Goal: Task Accomplishment & Management: Manage account settings

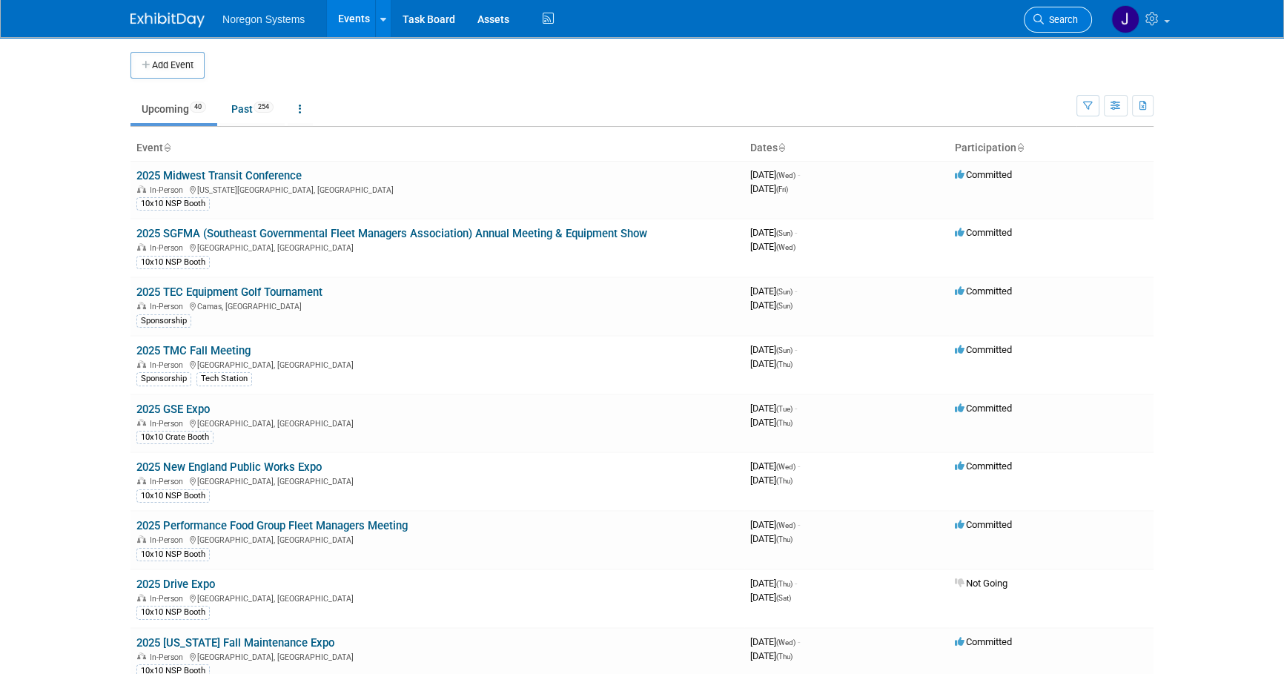
click at [1057, 24] on span "Search" at bounding box center [1061, 19] width 34 height 11
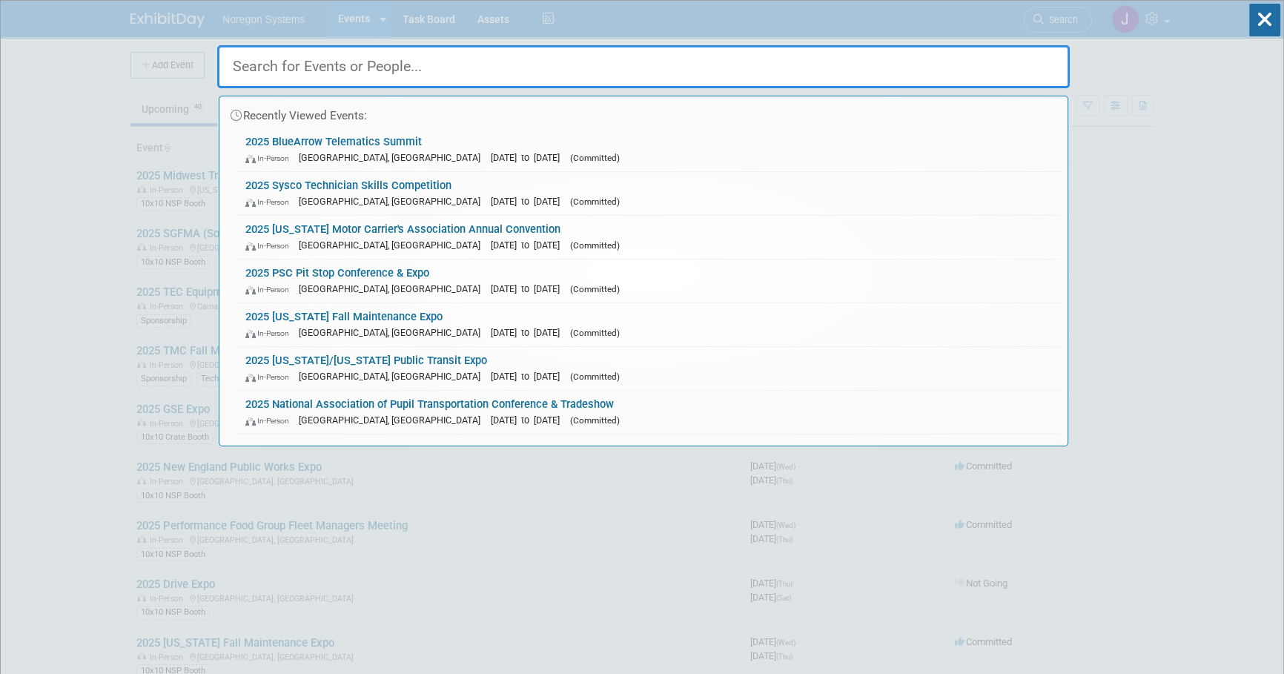
click at [883, 74] on input "text" at bounding box center [643, 66] width 852 height 43
paste input "Marc Nardella"
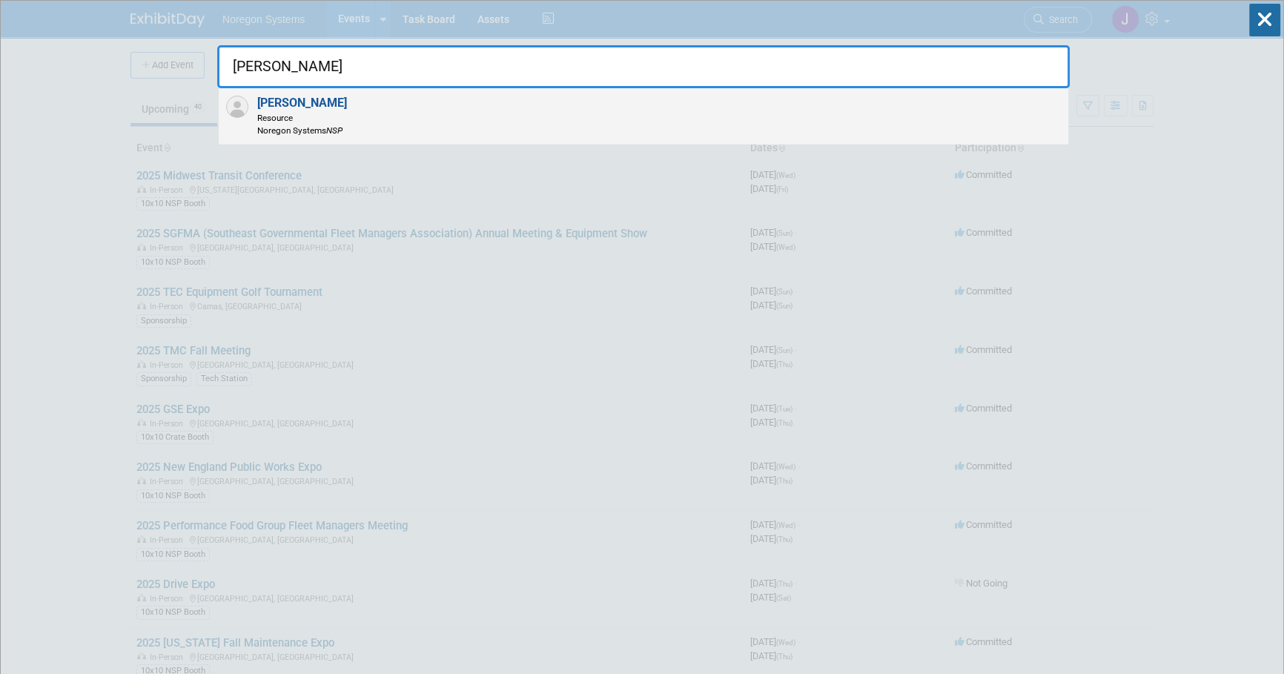
type input "Marc Nardella"
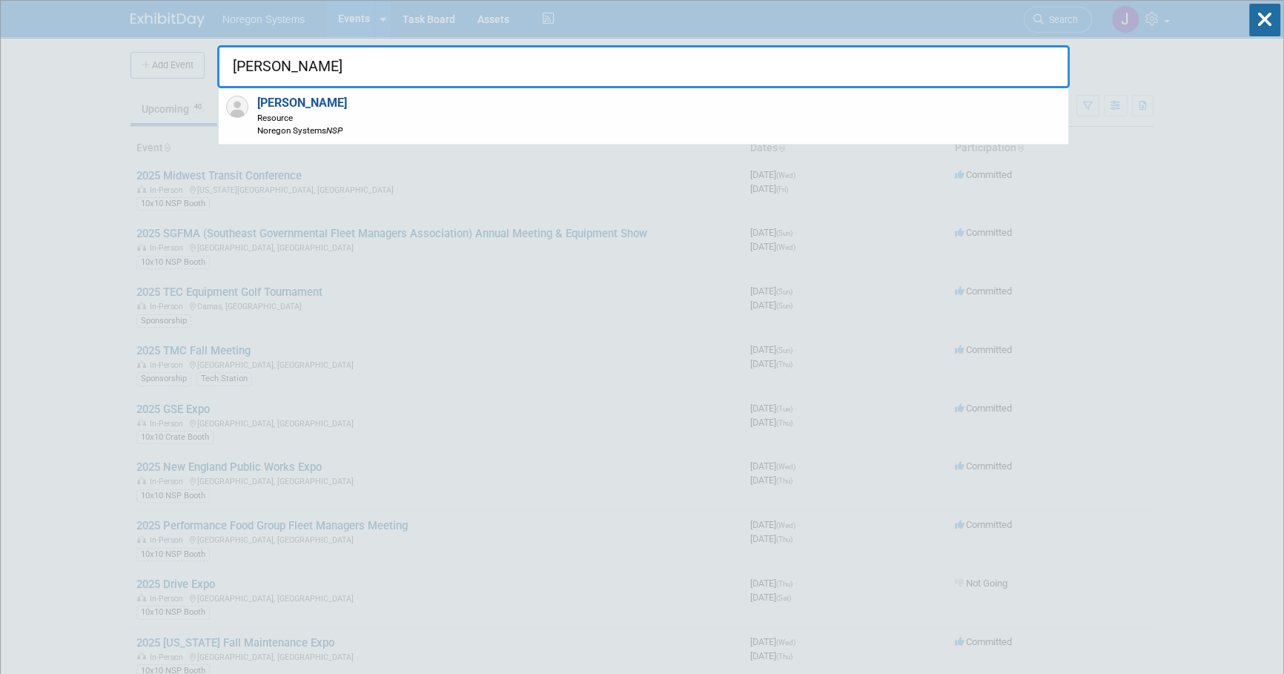
drag, startPoint x: 342, startPoint y: 113, endPoint x: 630, endPoint y: 193, distance: 298.5
click at [343, 113] on span "Resource" at bounding box center [302, 117] width 90 height 13
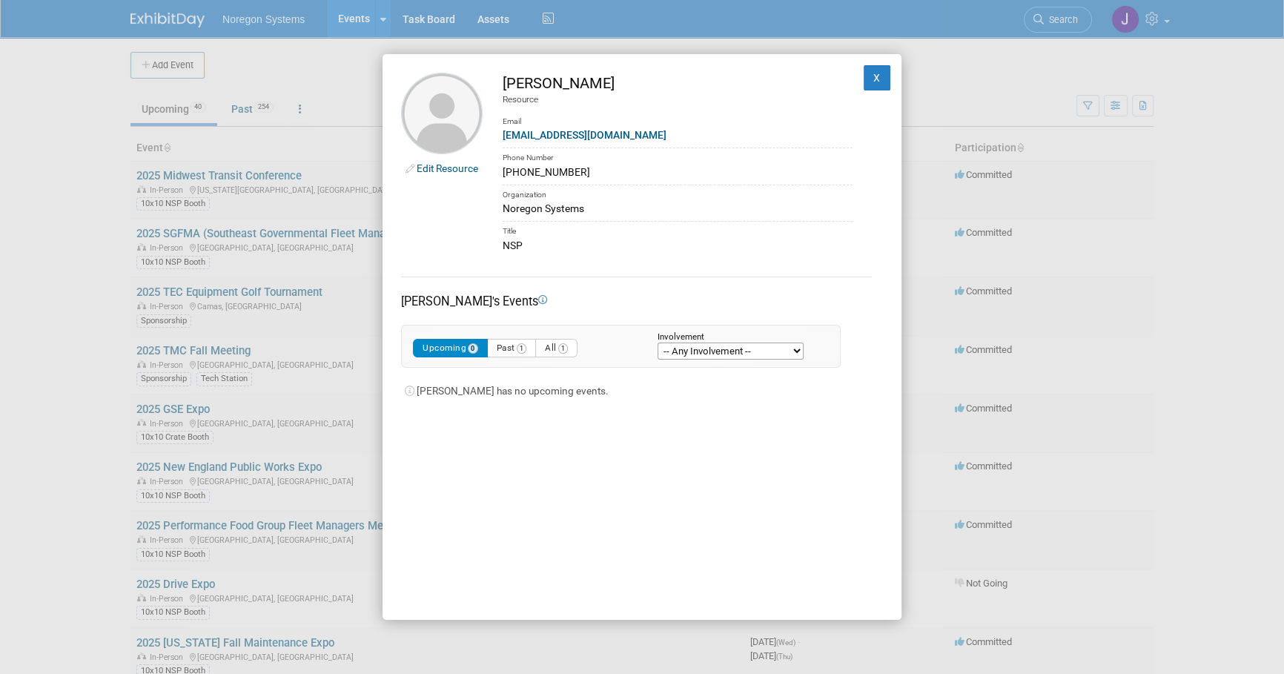
click at [467, 167] on link "Edit Resource" at bounding box center [448, 168] width 62 height 12
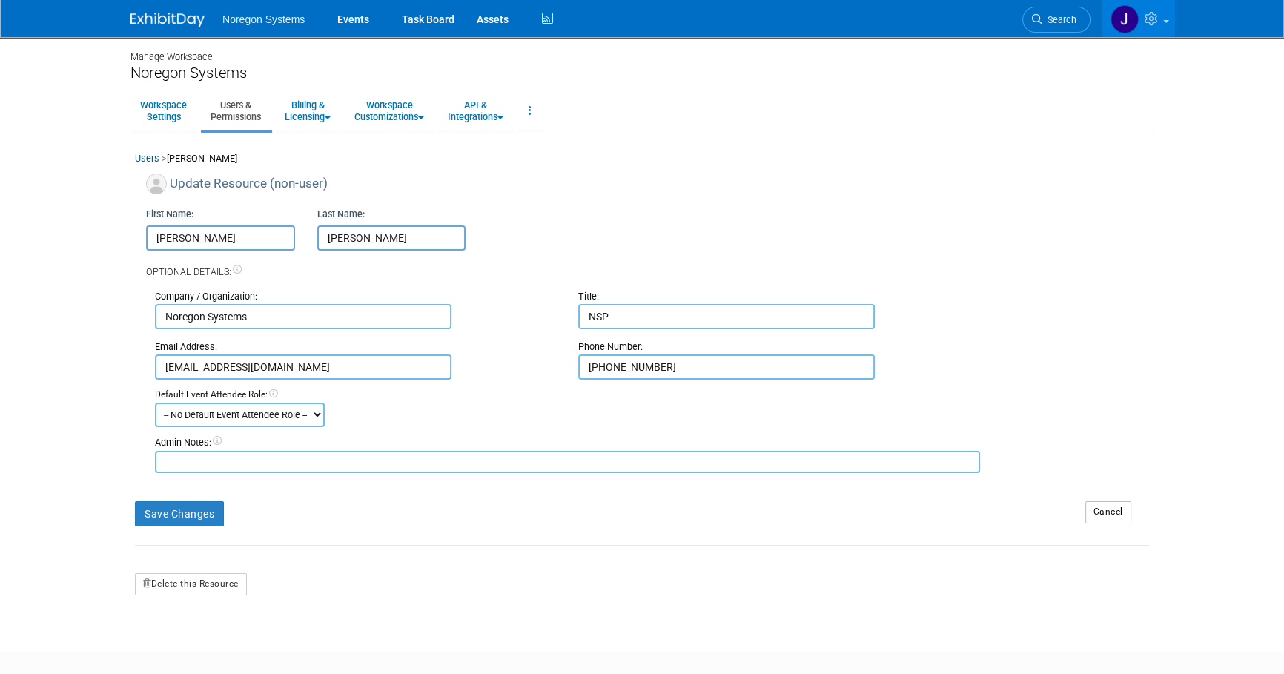
click at [154, 234] on input "Marc" at bounding box center [220, 237] width 149 height 25
type input "Z-Marc"
click at [215, 517] on button "Save Changes" at bounding box center [179, 513] width 89 height 25
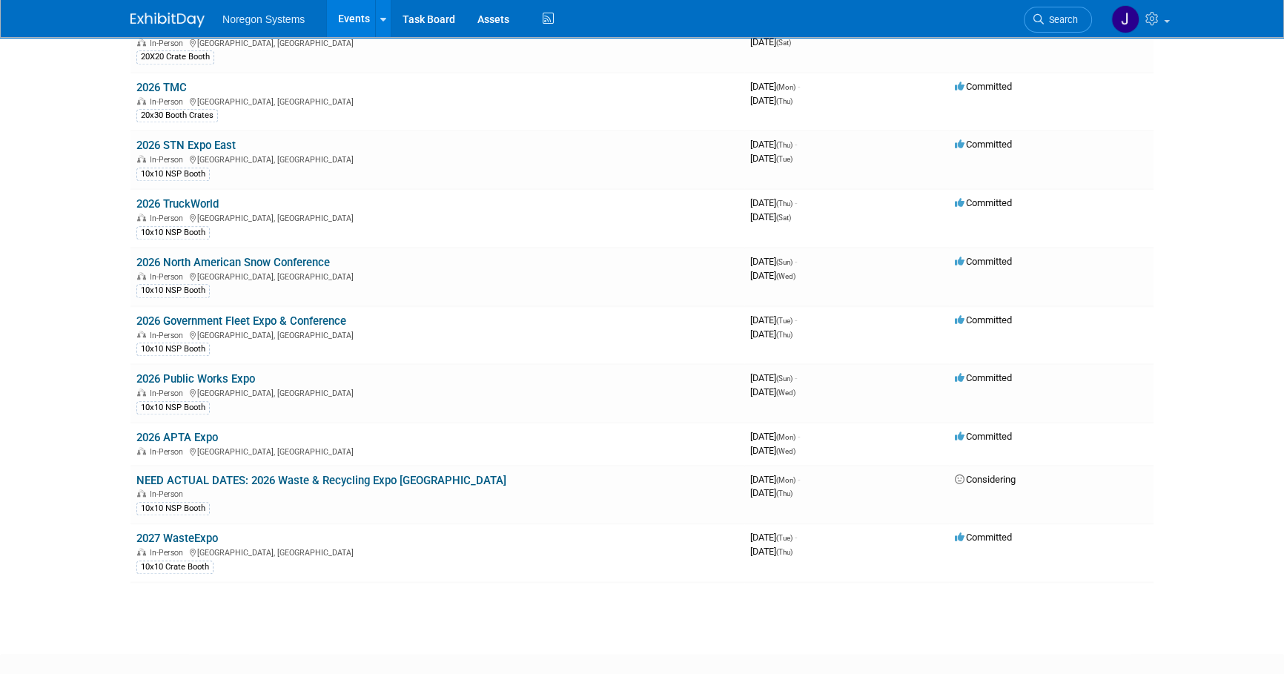
scroll to position [1756, 0]
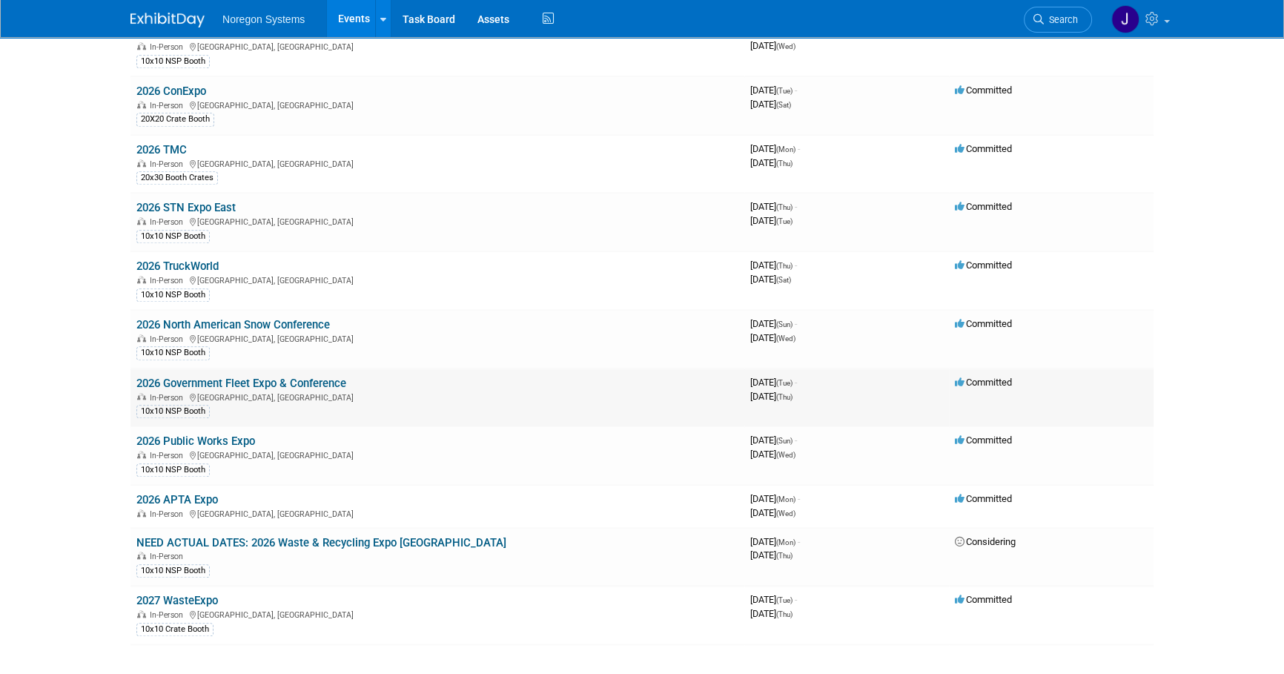
click at [267, 376] on link "2026 Government Fleet Expo & Conference" at bounding box center [241, 382] width 210 height 13
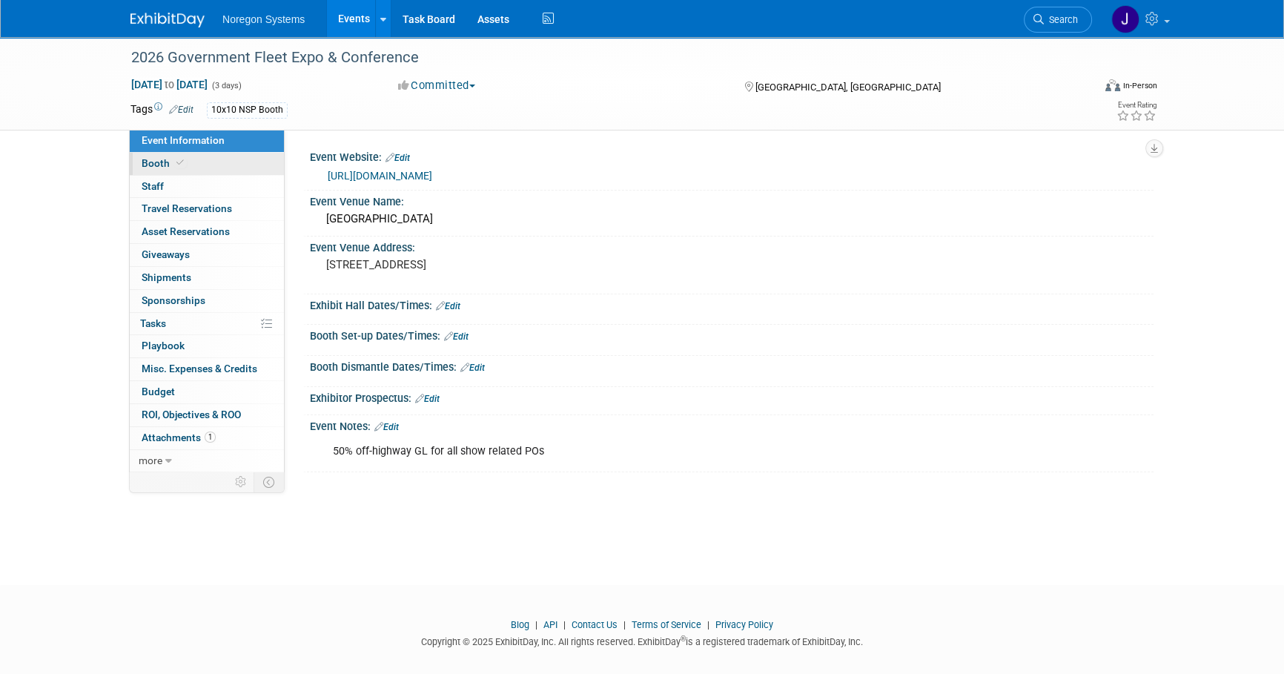
click at [226, 165] on link "Booth" at bounding box center [207, 164] width 154 height 22
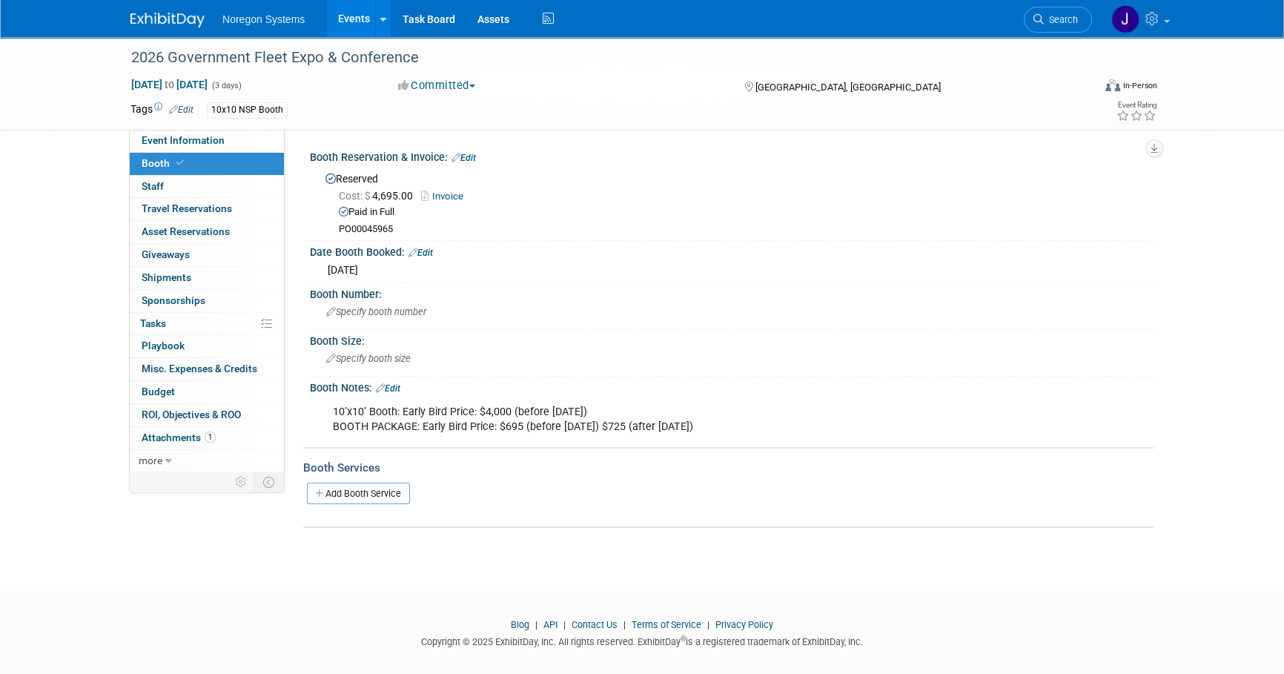
click at [454, 193] on link "Invoice" at bounding box center [446, 195] width 50 height 11
click at [190, 25] on img at bounding box center [167, 20] width 74 height 15
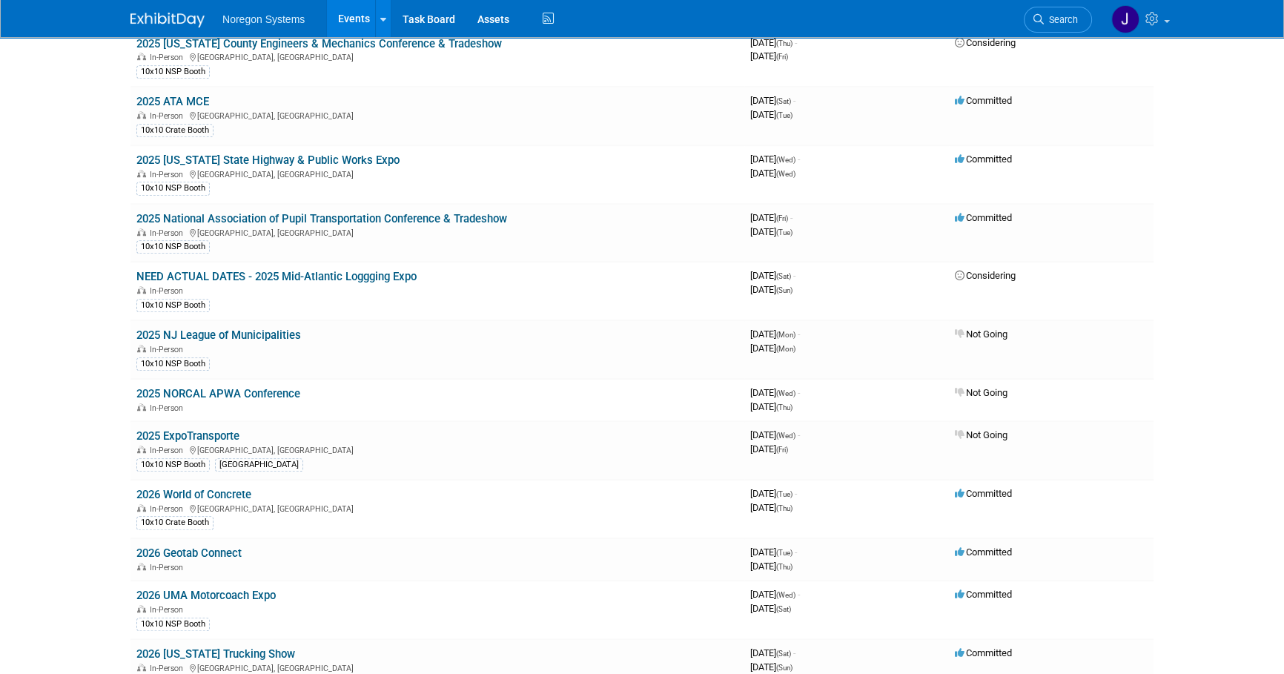
scroll to position [1082, 0]
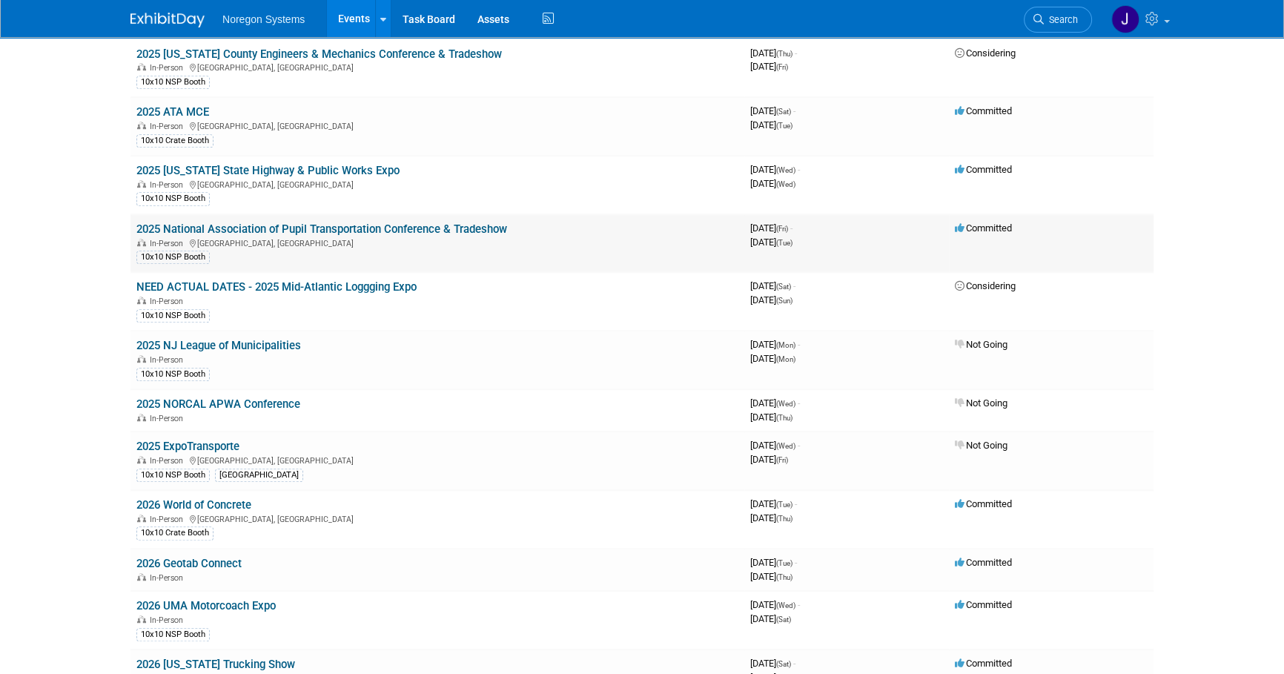
drag, startPoint x: 329, startPoint y: 223, endPoint x: 726, endPoint y: 283, distance: 401.0
click at [330, 223] on link "2025 National Association of Pupil Transportation Conference & Tradeshow" at bounding box center [321, 228] width 371 height 13
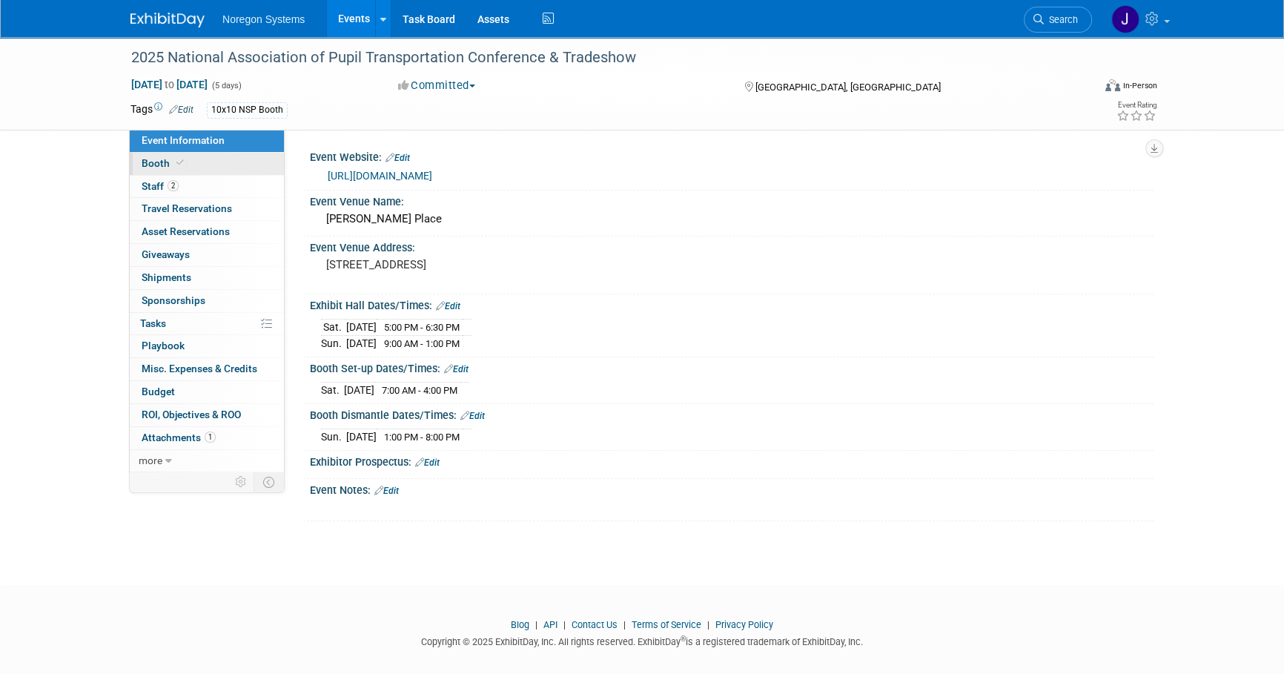
click at [230, 163] on link "Booth" at bounding box center [207, 164] width 154 height 22
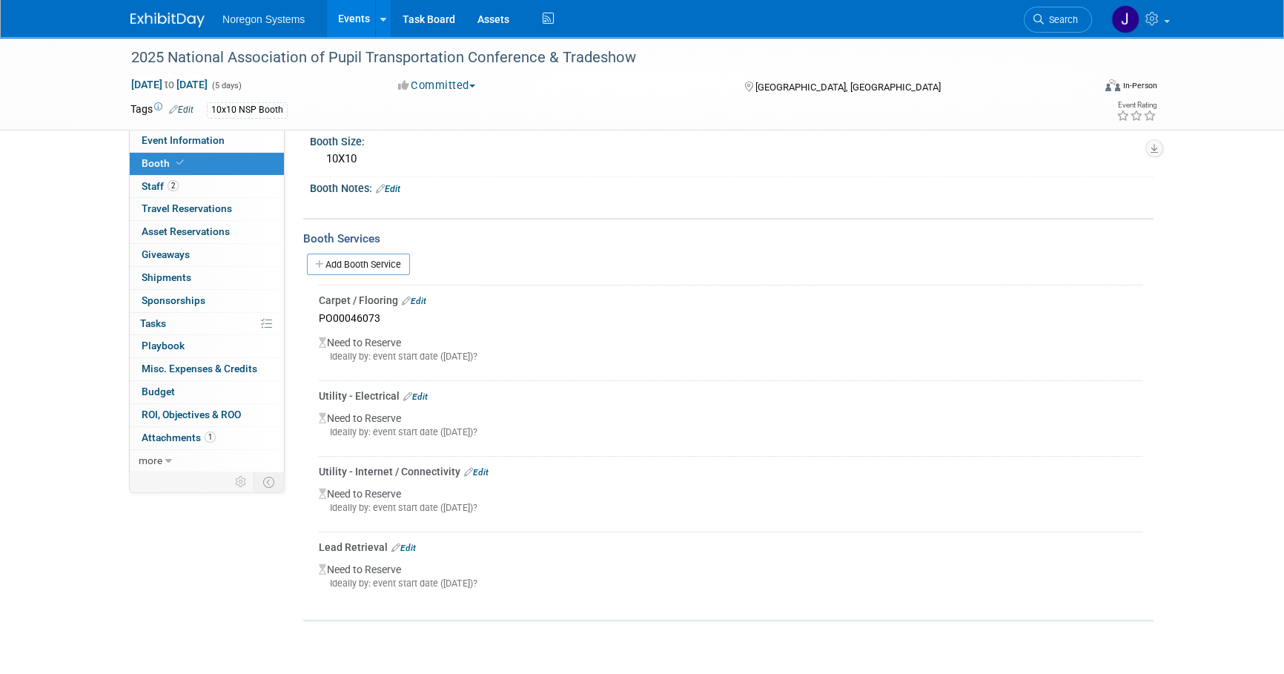
scroll to position [202, 0]
click at [410, 545] on link "Edit" at bounding box center [403, 545] width 24 height 10
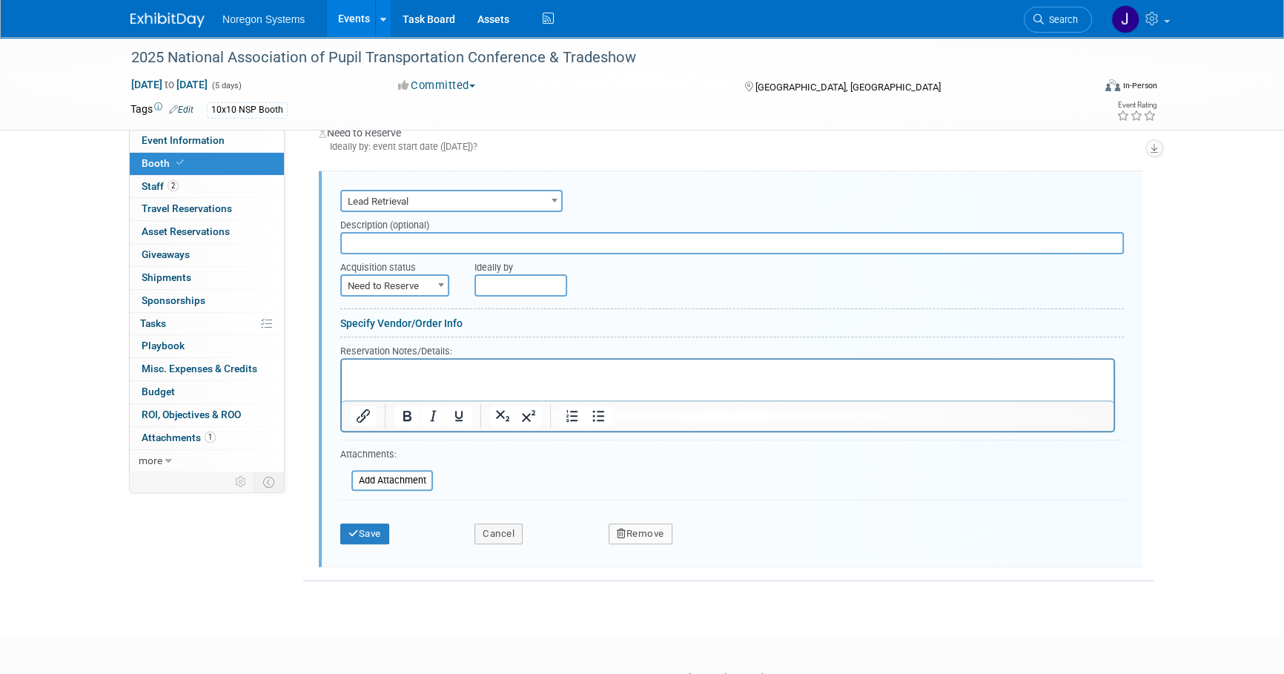
scroll to position [0, 0]
click at [413, 286] on span "Need to Reserve" at bounding box center [395, 286] width 106 height 21
select select "2"
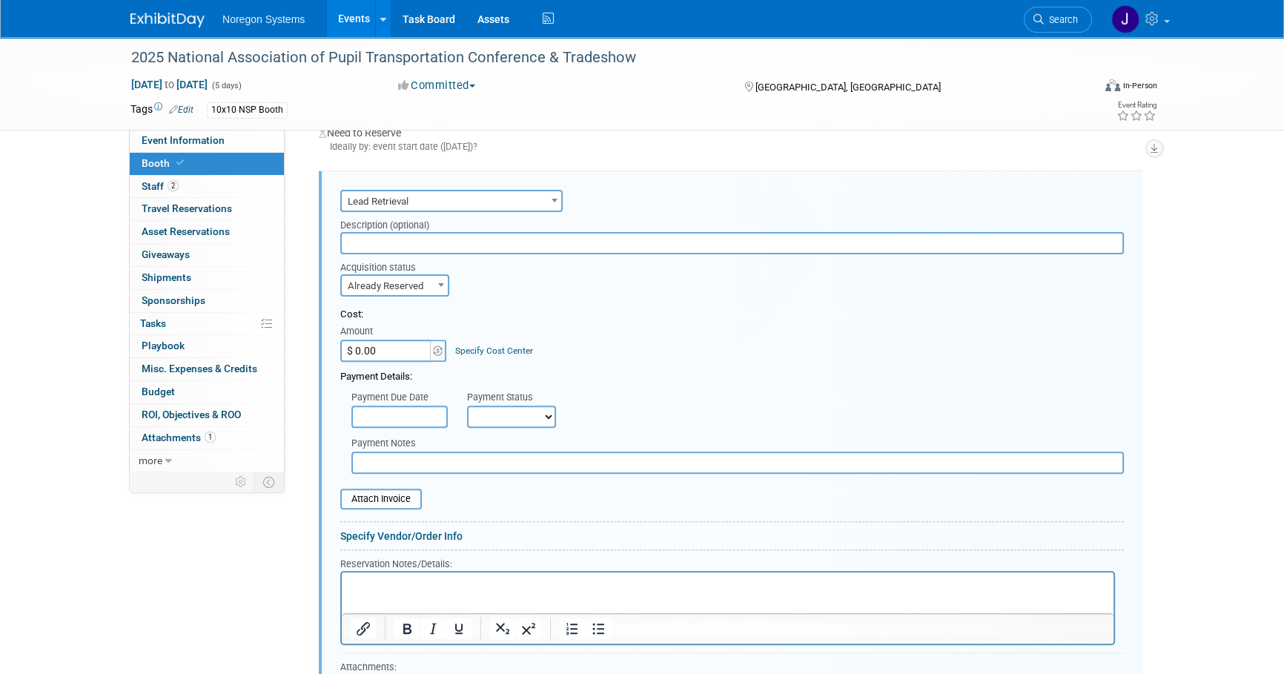
click at [396, 464] on input "text" at bounding box center [737, 462] width 772 height 22
paste input "PO00046076"
click at [379, 459] on input "PO00046076" at bounding box center [737, 462] width 772 height 22
type input "PO00046076"
click at [766, 362] on div "Payment Details:" at bounding box center [731, 373] width 783 height 22
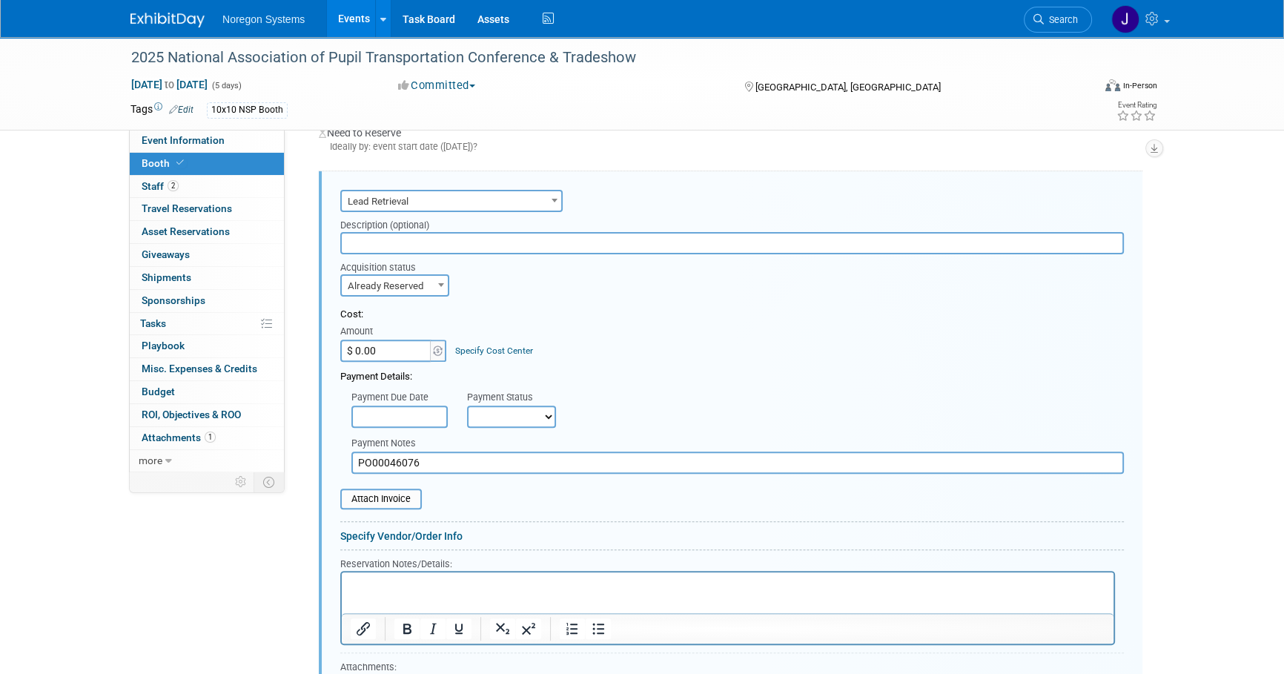
click at [407, 345] on input "$ 0.00" at bounding box center [386, 350] width 93 height 22
type input "$ 421.88"
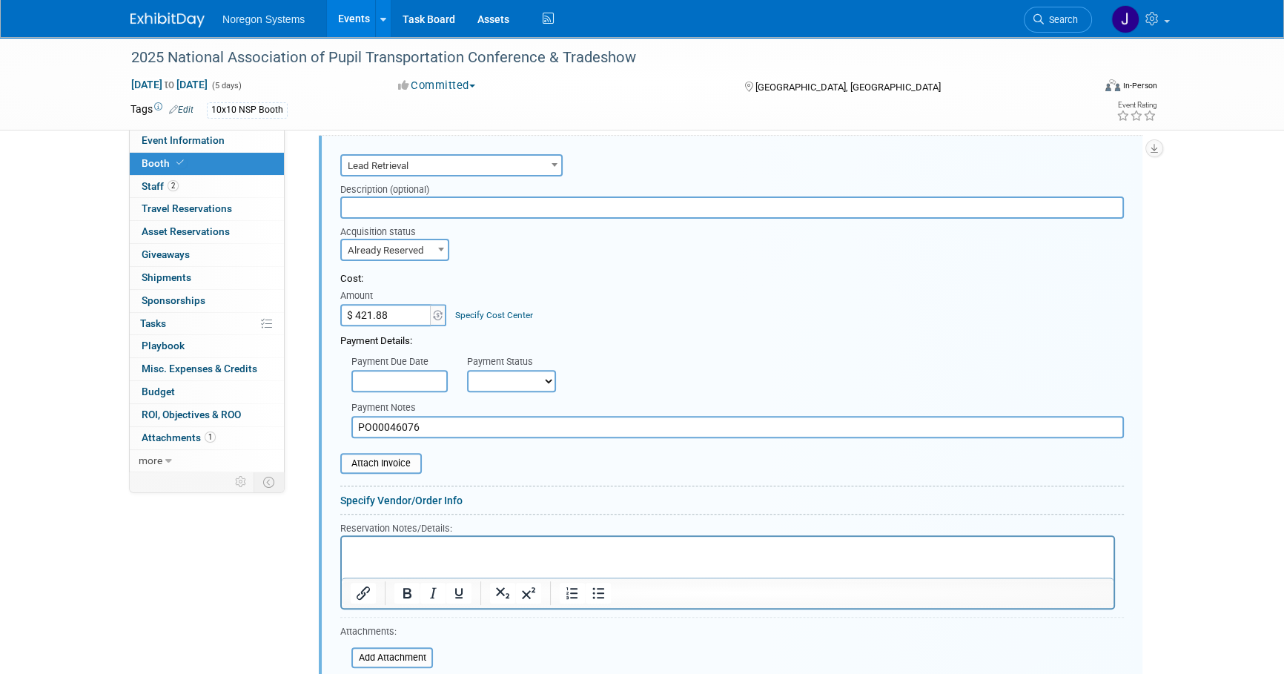
scroll to position [628, 0]
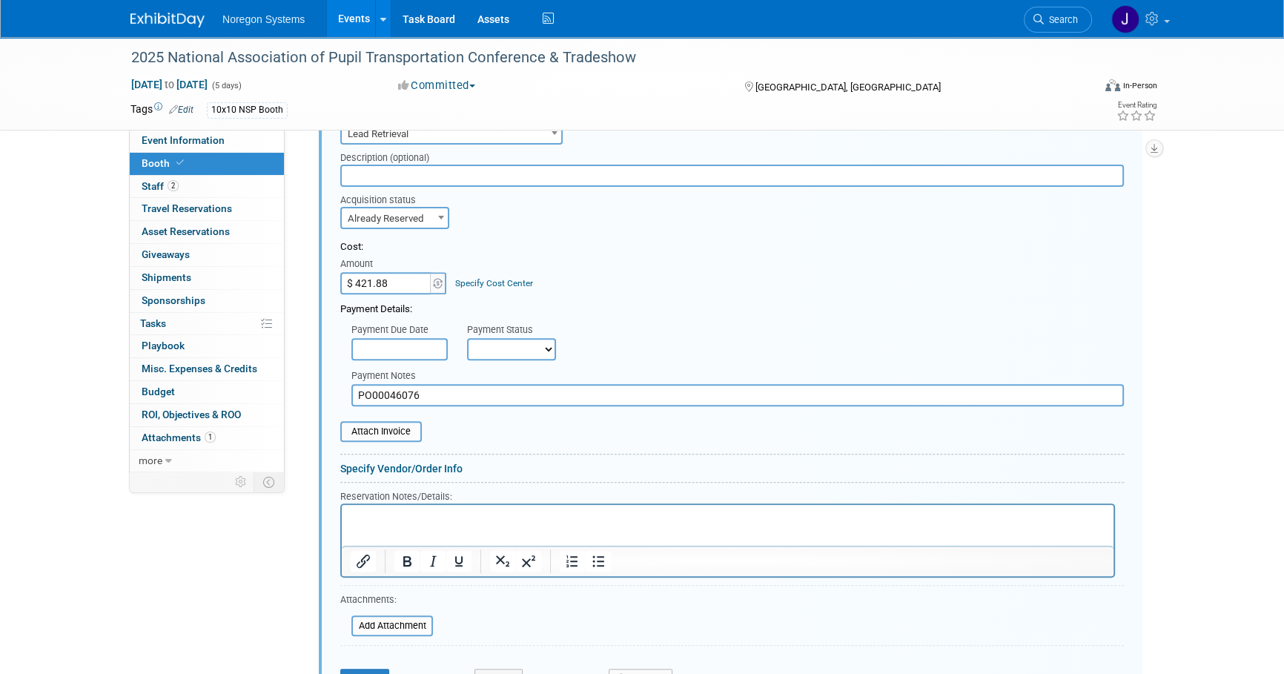
click at [432, 170] on input "text" at bounding box center [731, 176] width 783 height 22
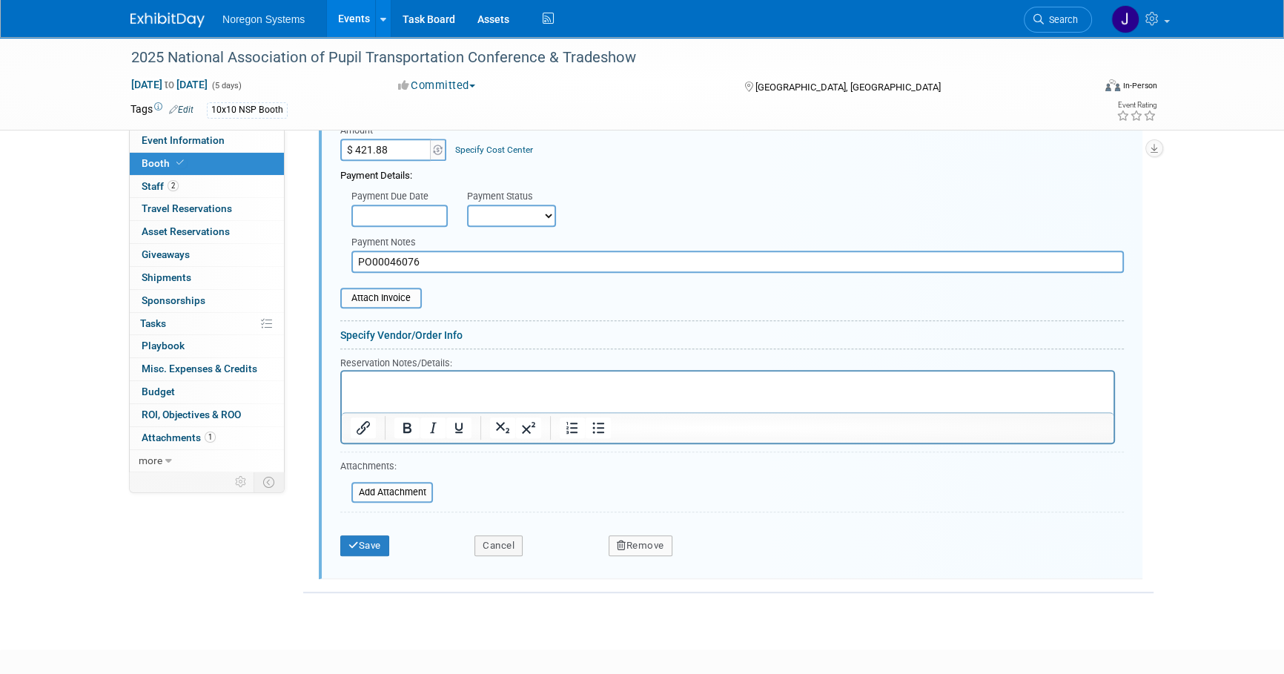
scroll to position [763, 0]
type input "Cvent"
click at [371, 540] on button "Save" at bounding box center [364, 544] width 49 height 21
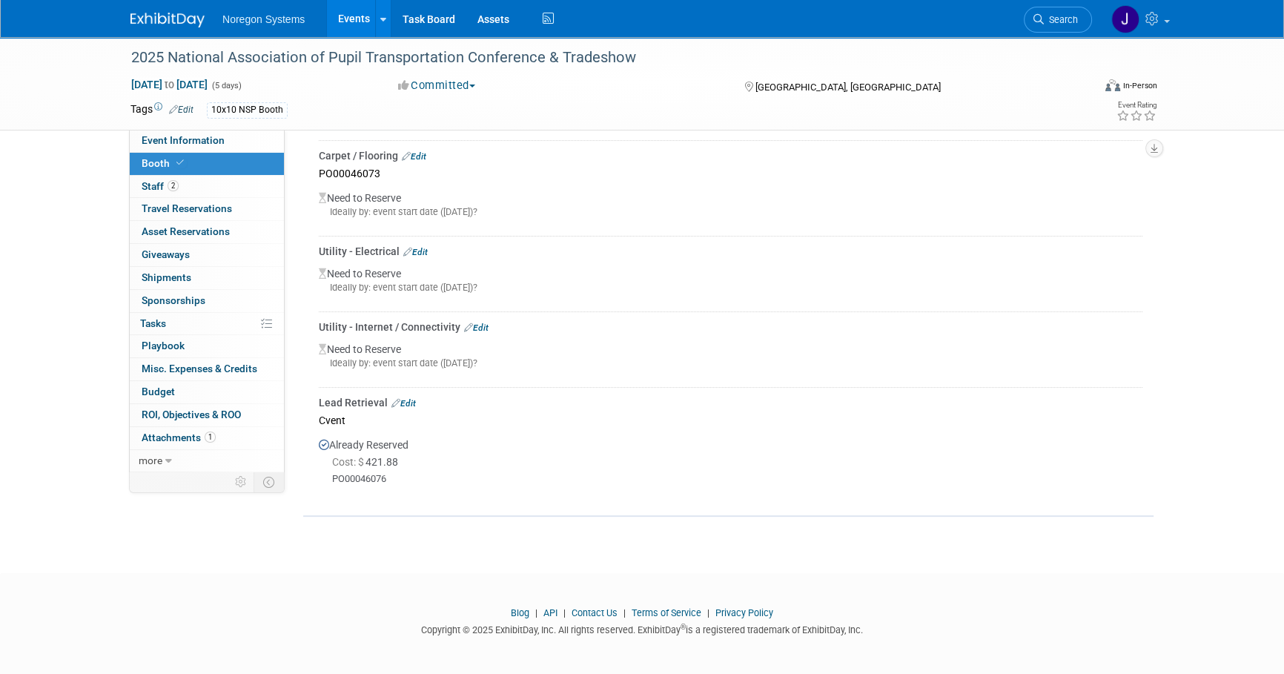
scroll to position [209, 0]
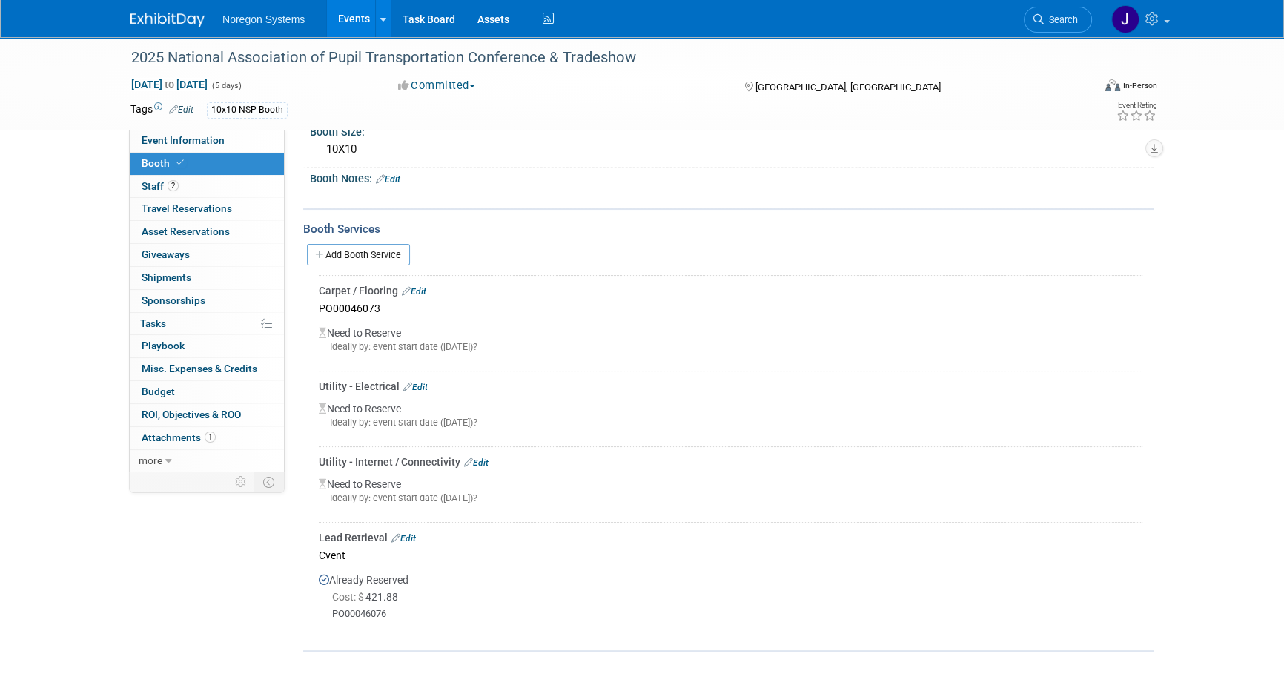
click at [419, 287] on link "Edit" at bounding box center [414, 291] width 24 height 10
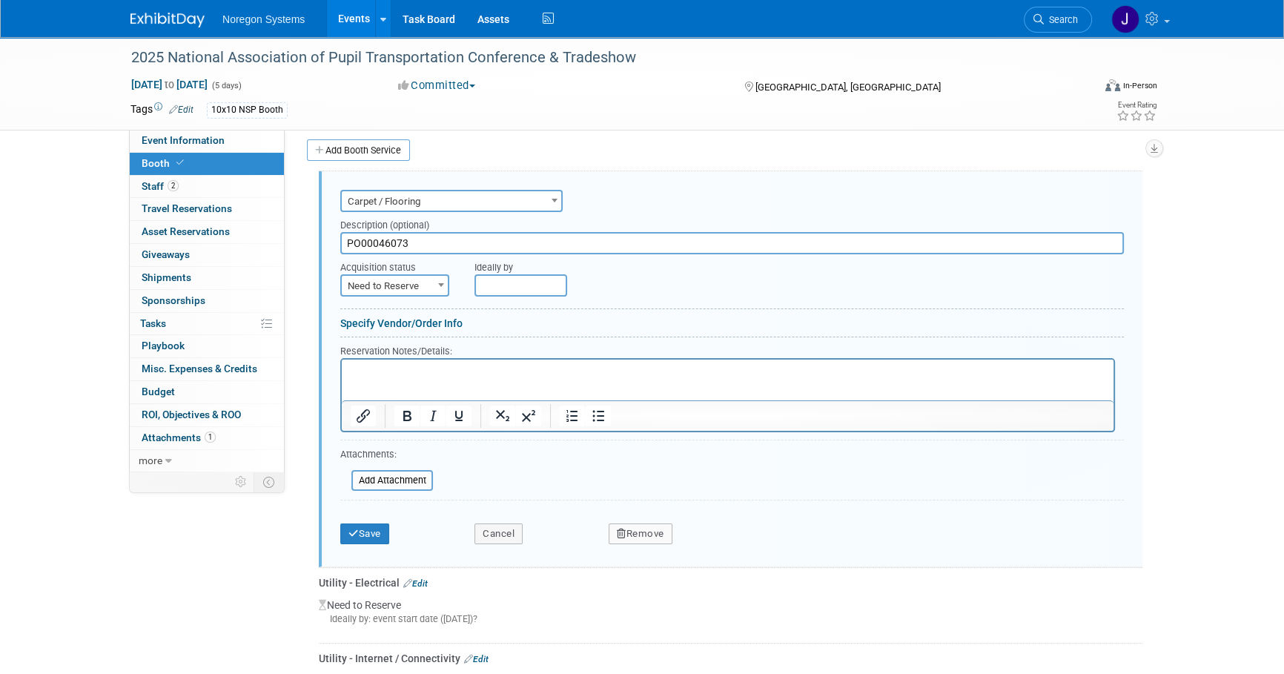
scroll to position [0, 0]
click at [411, 276] on span "Need to Reserve" at bounding box center [395, 286] width 106 height 21
select select "2"
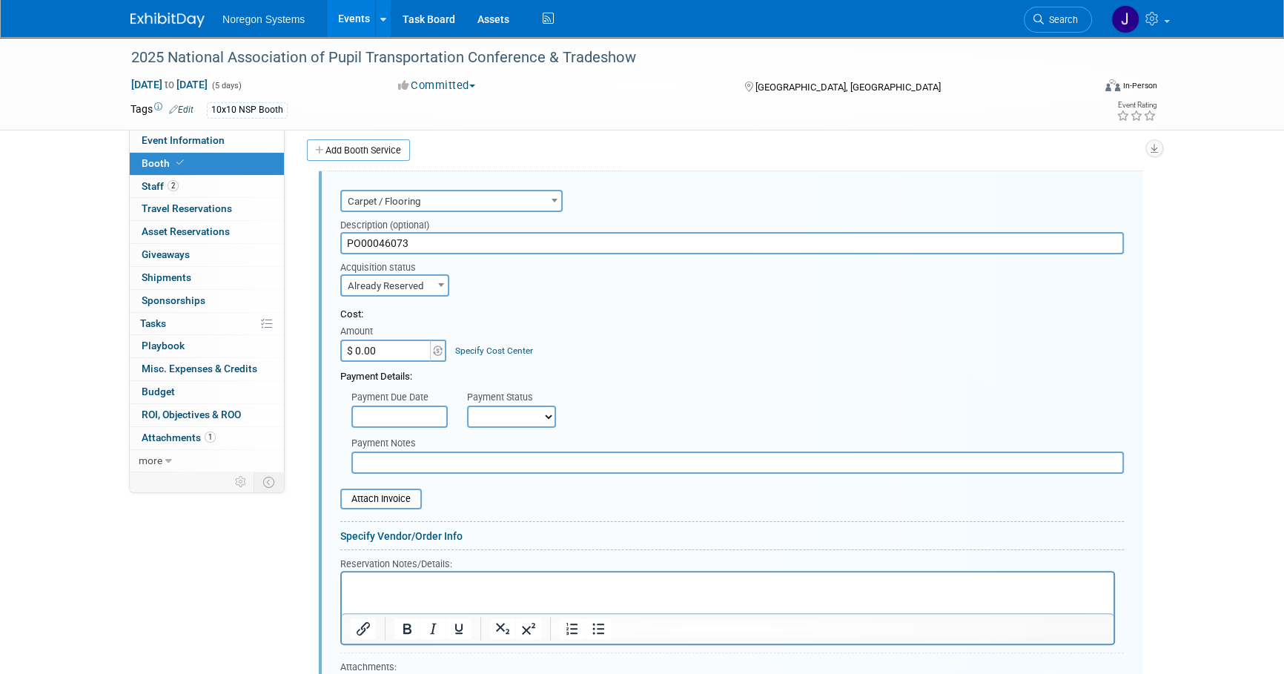
click at [439, 464] on input "text" at bounding box center [737, 462] width 772 height 22
click at [434, 583] on p "Rich Text Area. Press ALT-0 for help." at bounding box center [728, 585] width 754 height 14
type input "$ 258.51"
click at [633, 325] on div "Cost: Amount $ 258.51 Specify Cost Center Cost Center -- Not Specified --" at bounding box center [731, 335] width 783 height 54
drag, startPoint x: 428, startPoint y: 244, endPoint x: 302, endPoint y: 233, distance: 126.5
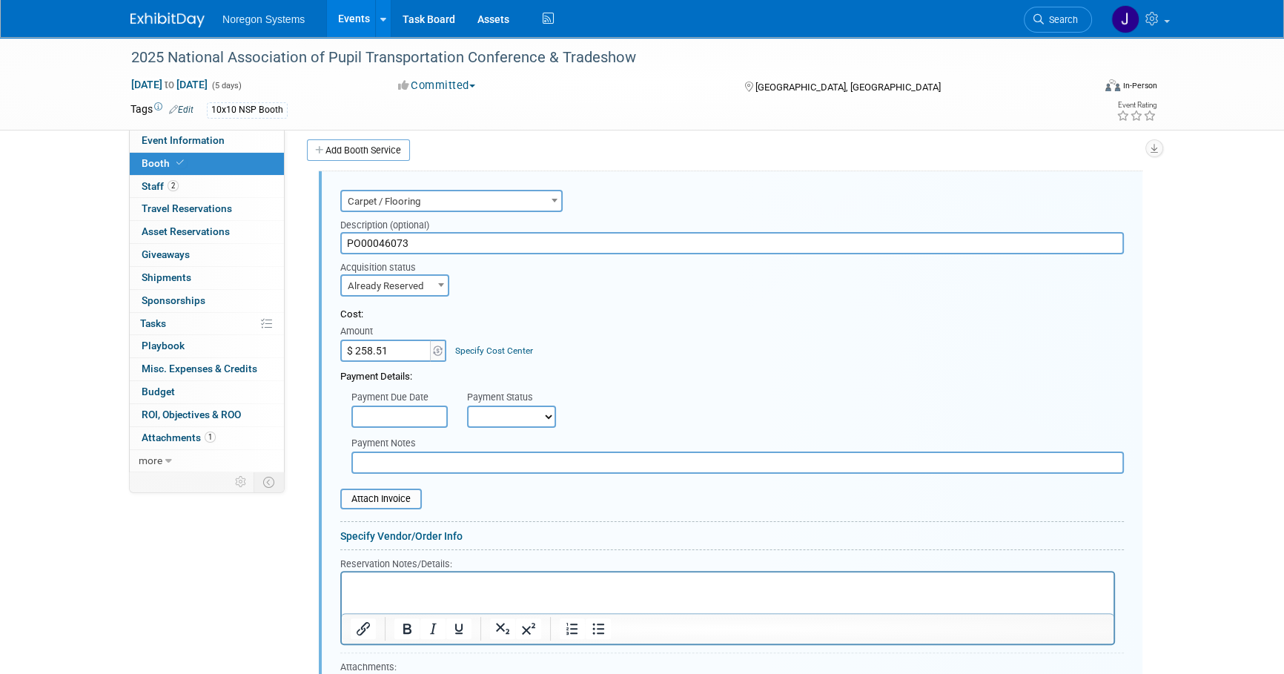
click at [303, 233] on div "Audio / Video Carpet / Flooring Catering / Food / Beverage Floral / Decorative …" at bounding box center [728, 607] width 850 height 881
click at [450, 458] on input "text" at bounding box center [737, 462] width 772 height 22
paste input "PO00046073"
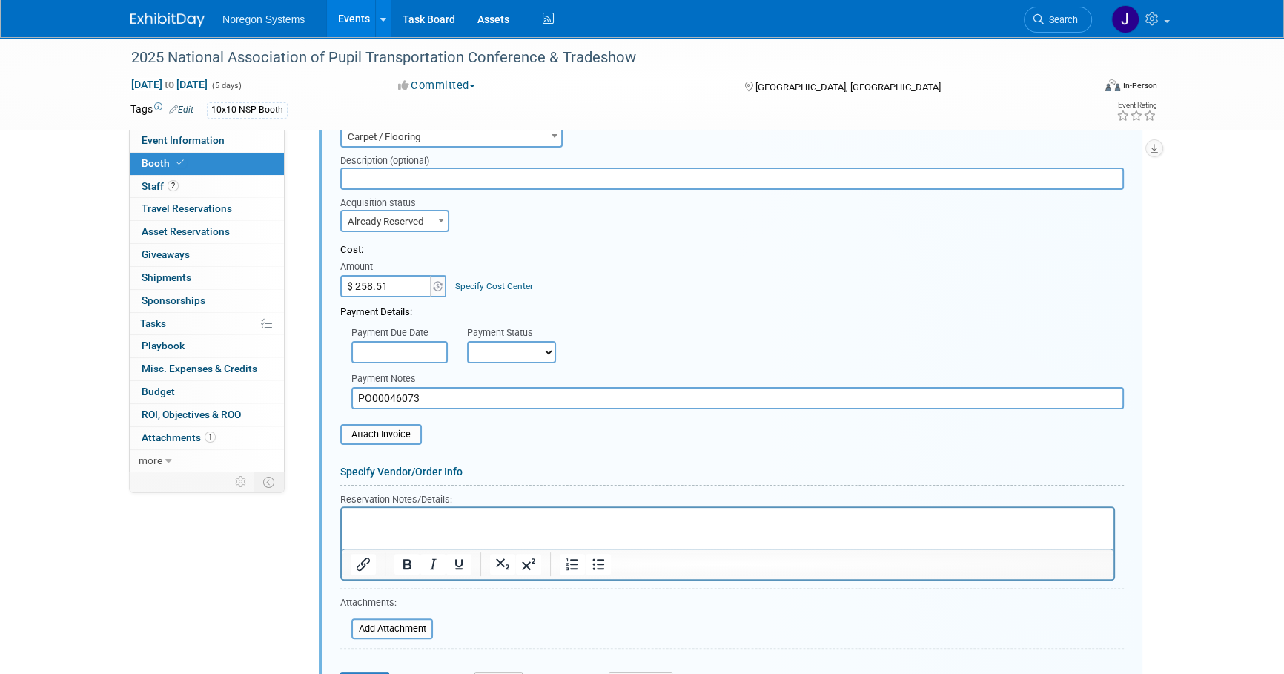
scroll to position [516, 0]
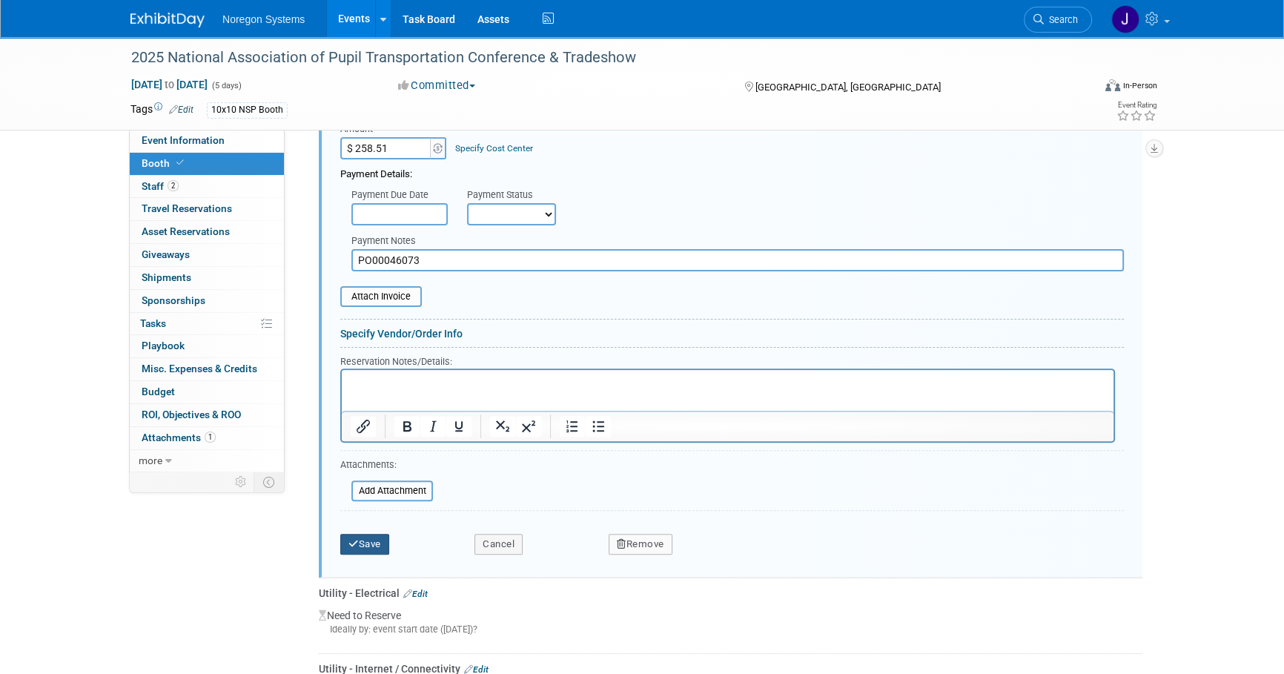
type input "PO00046073"
click at [363, 540] on button "Save" at bounding box center [364, 544] width 49 height 21
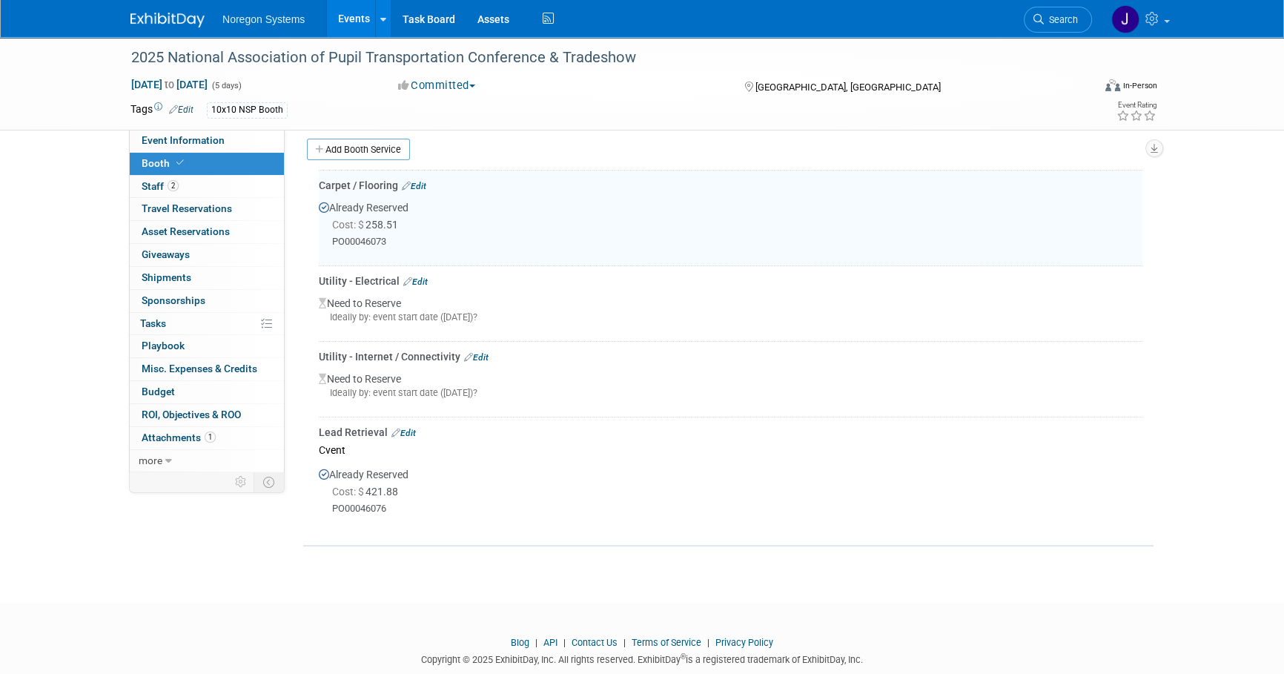
scroll to position [313, 0]
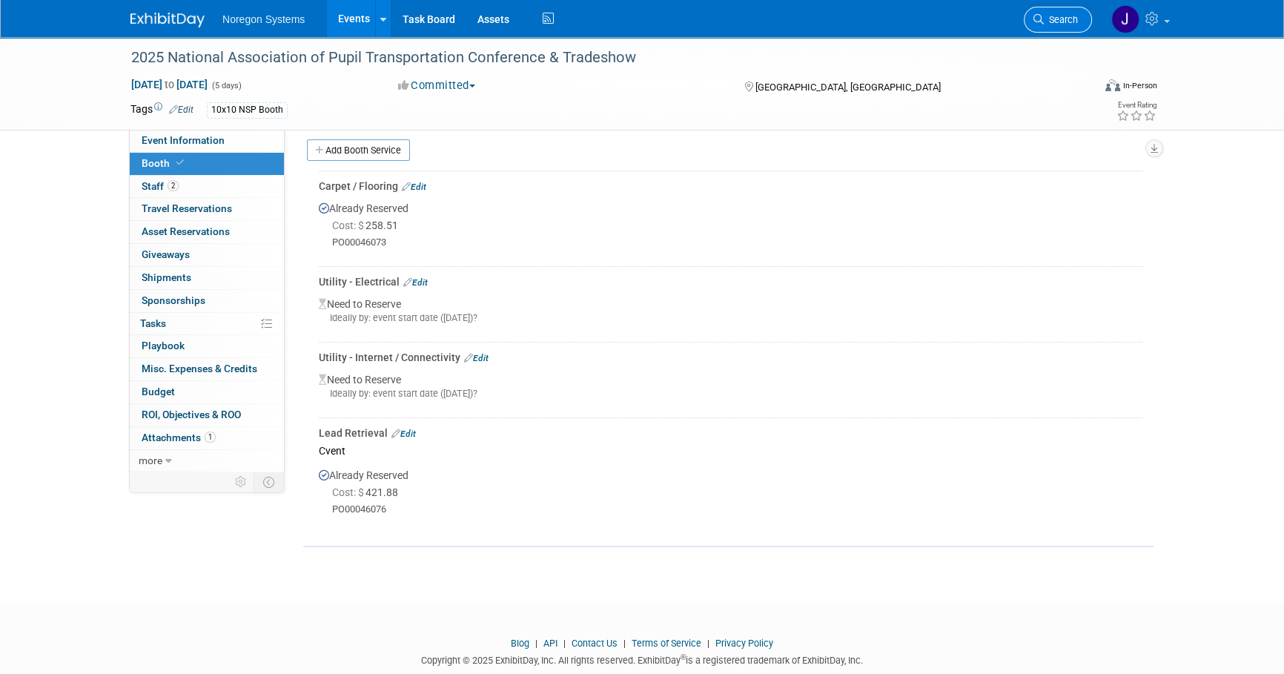
click at [1056, 25] on link "Search" at bounding box center [1058, 20] width 68 height 26
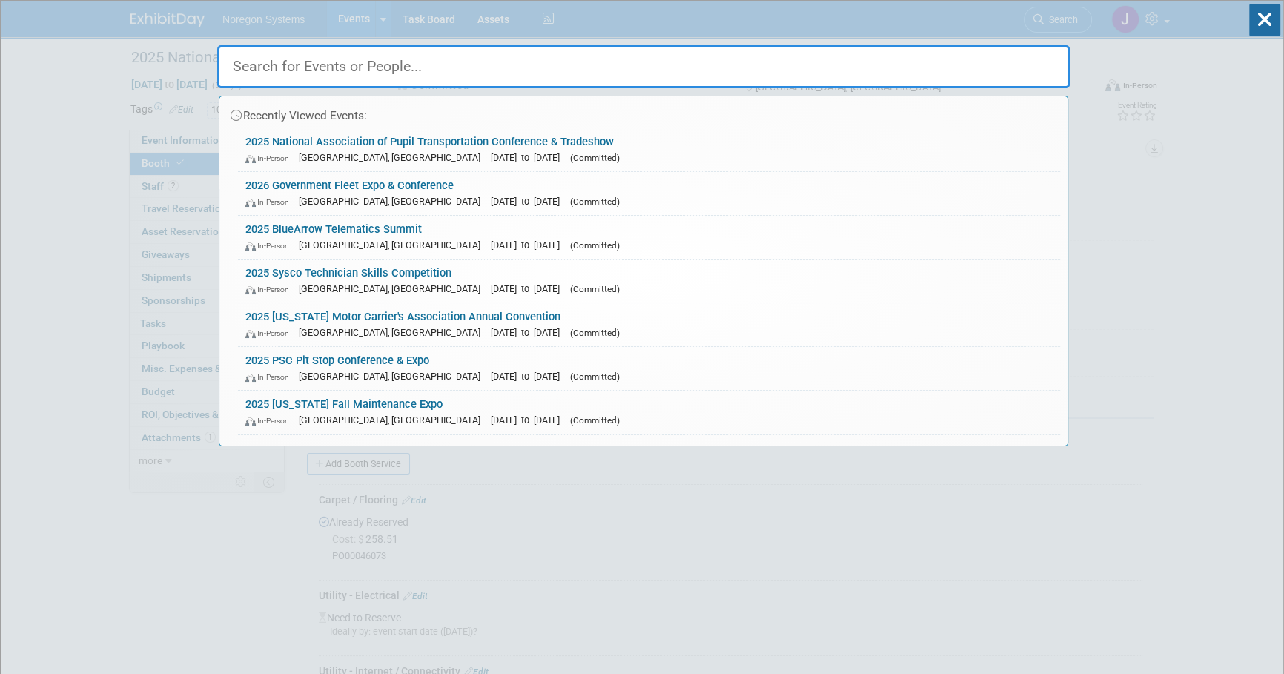
click at [900, 73] on input "text" at bounding box center [643, 66] width 852 height 43
paste input "Robert Sandusky"
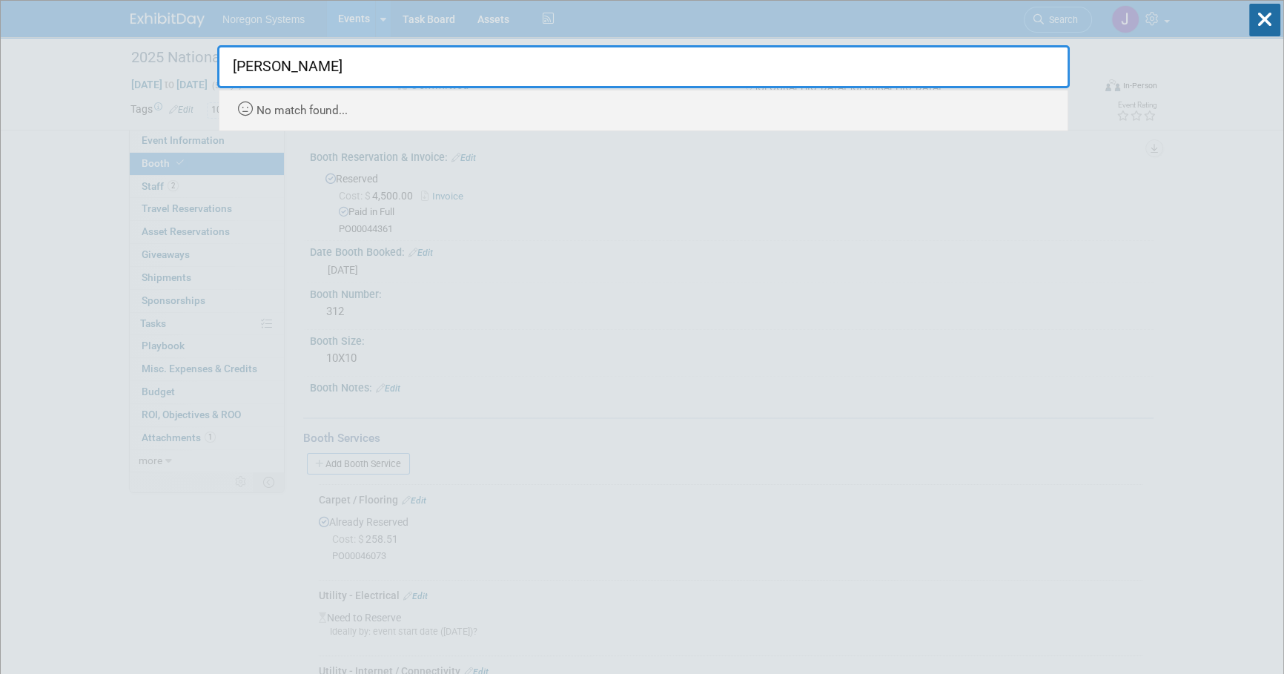
type input "Robert Sandusky"
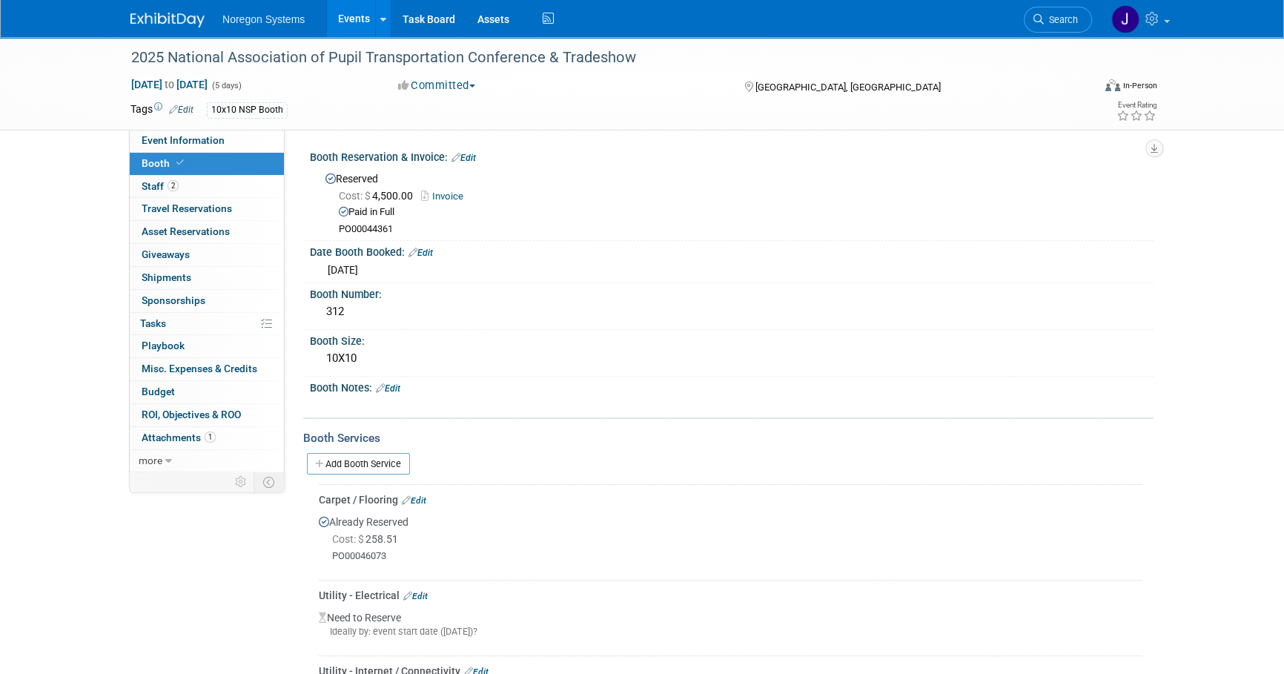
click at [181, 14] on img at bounding box center [167, 20] width 74 height 15
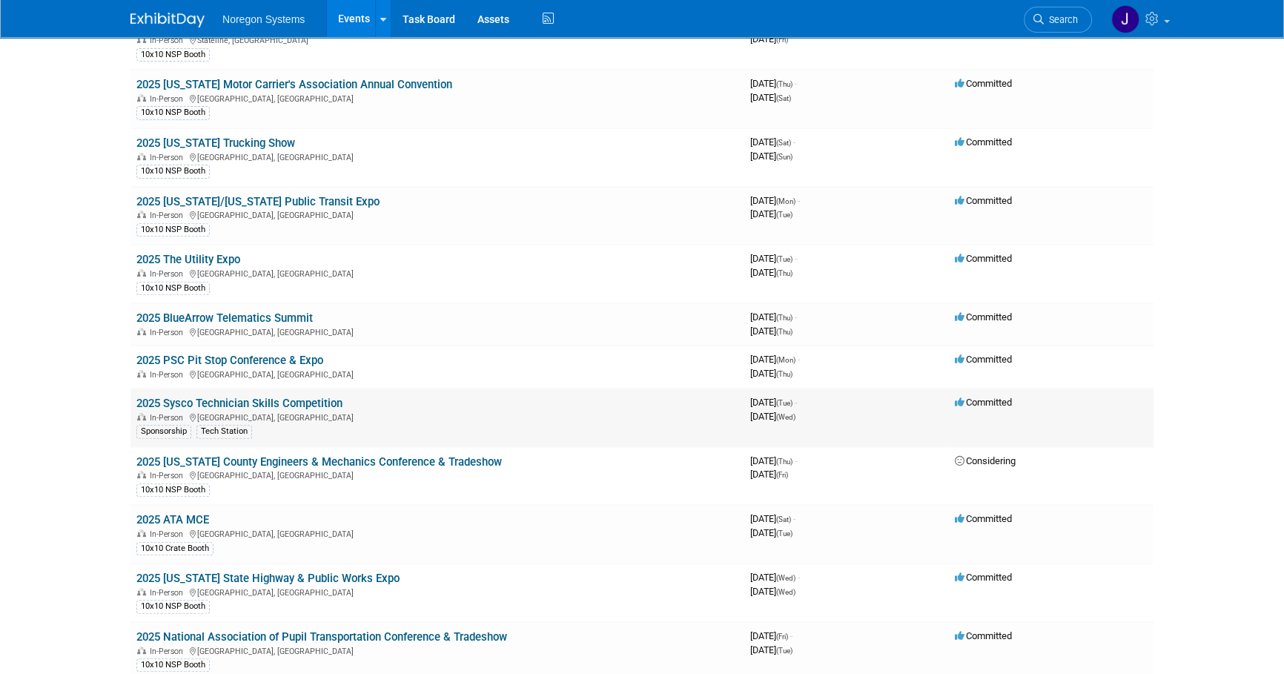
scroll to position [741, 0]
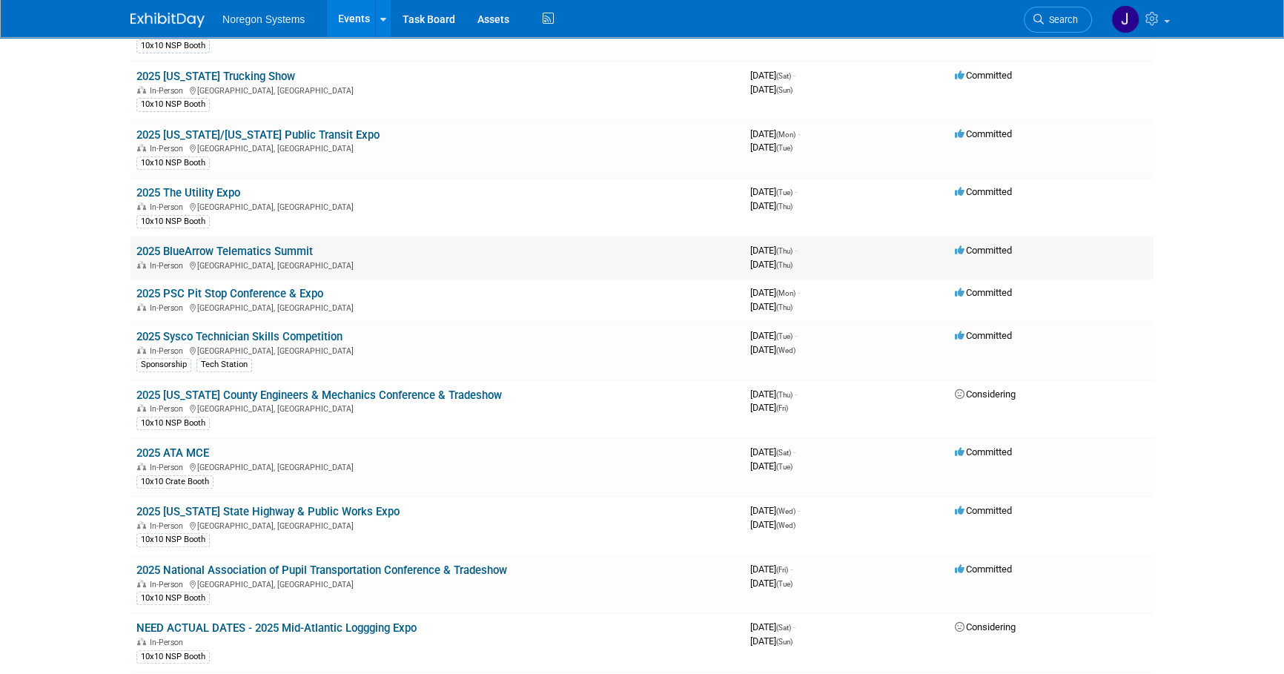
click at [285, 245] on link "2025 BlueArrow Telematics Summit" at bounding box center [224, 251] width 176 height 13
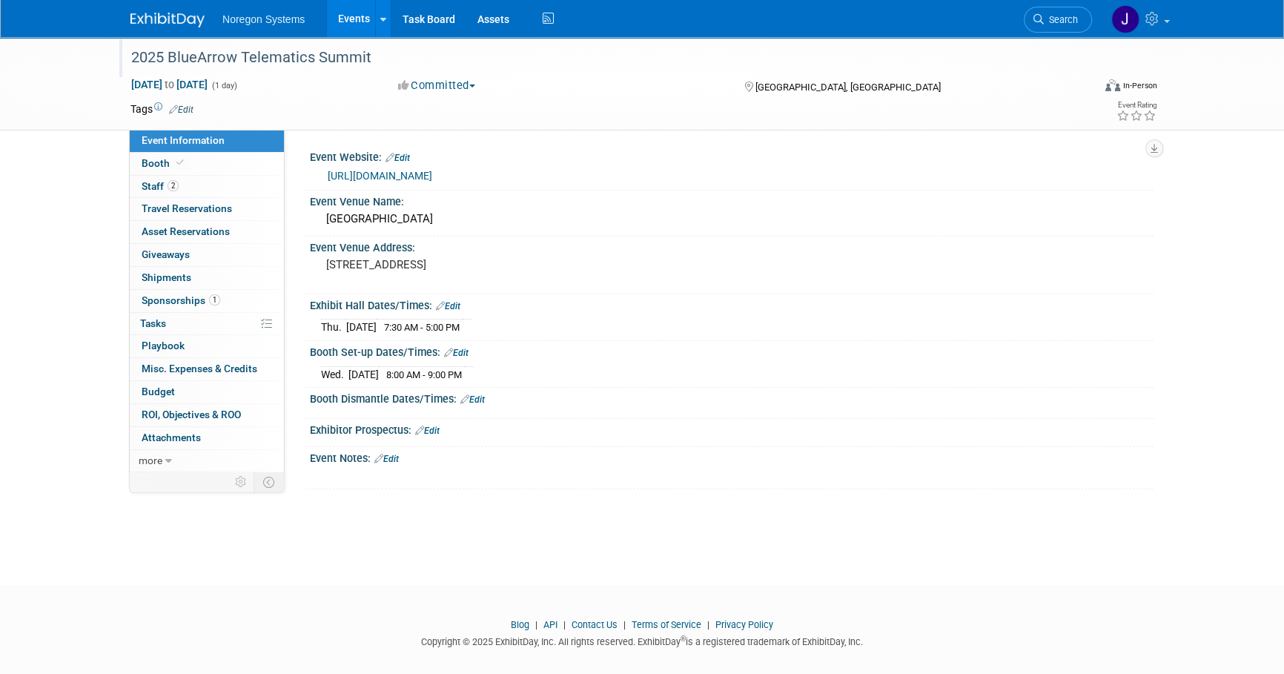
drag, startPoint x: 379, startPoint y: 61, endPoint x: 120, endPoint y: 61, distance: 258.7
click at [120, 61] on div "2025 BlueArrow Telematics Summit" at bounding box center [599, 57] width 961 height 40
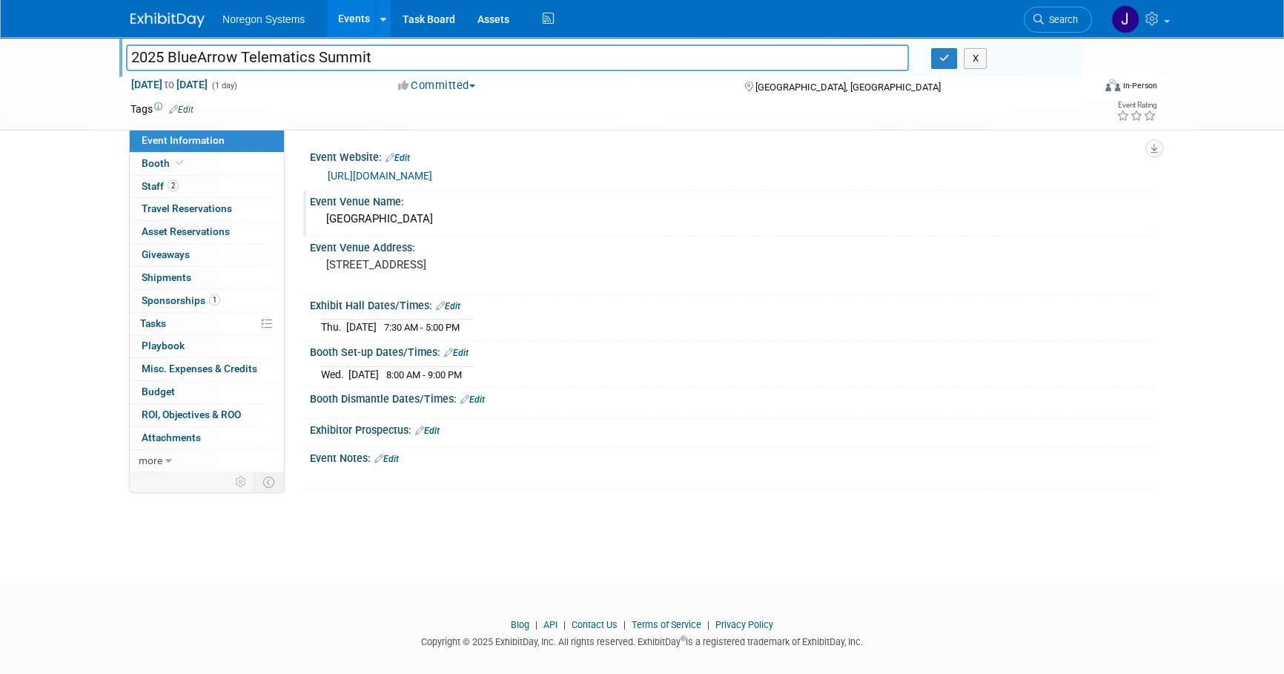
click at [488, 225] on div "[GEOGRAPHIC_DATA]" at bounding box center [731, 219] width 821 height 23
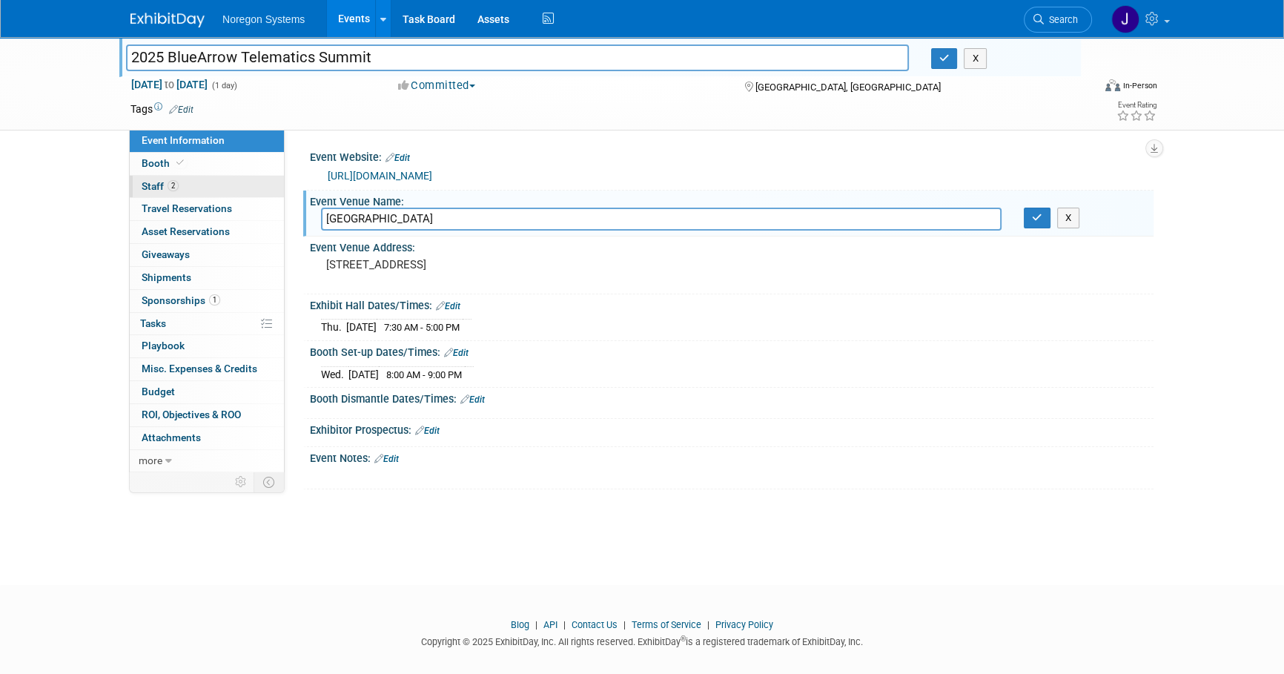
click at [211, 179] on link "2 Staff 2" at bounding box center [207, 187] width 154 height 22
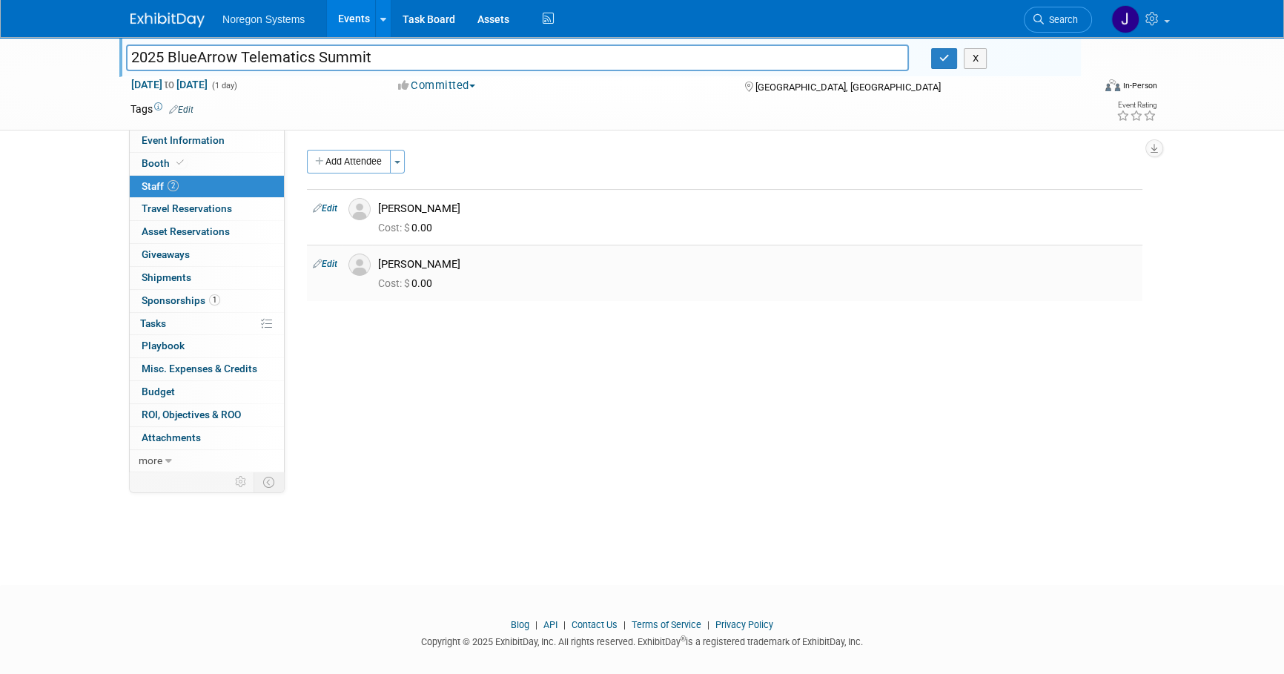
drag, startPoint x: 443, startPoint y: 265, endPoint x: 382, endPoint y: 262, distance: 61.6
click at [382, 262] on div "[PERSON_NAME]" at bounding box center [757, 264] width 758 height 14
copy div "[PERSON_NAME]"
click at [363, 265] on img at bounding box center [359, 264] width 22 height 22
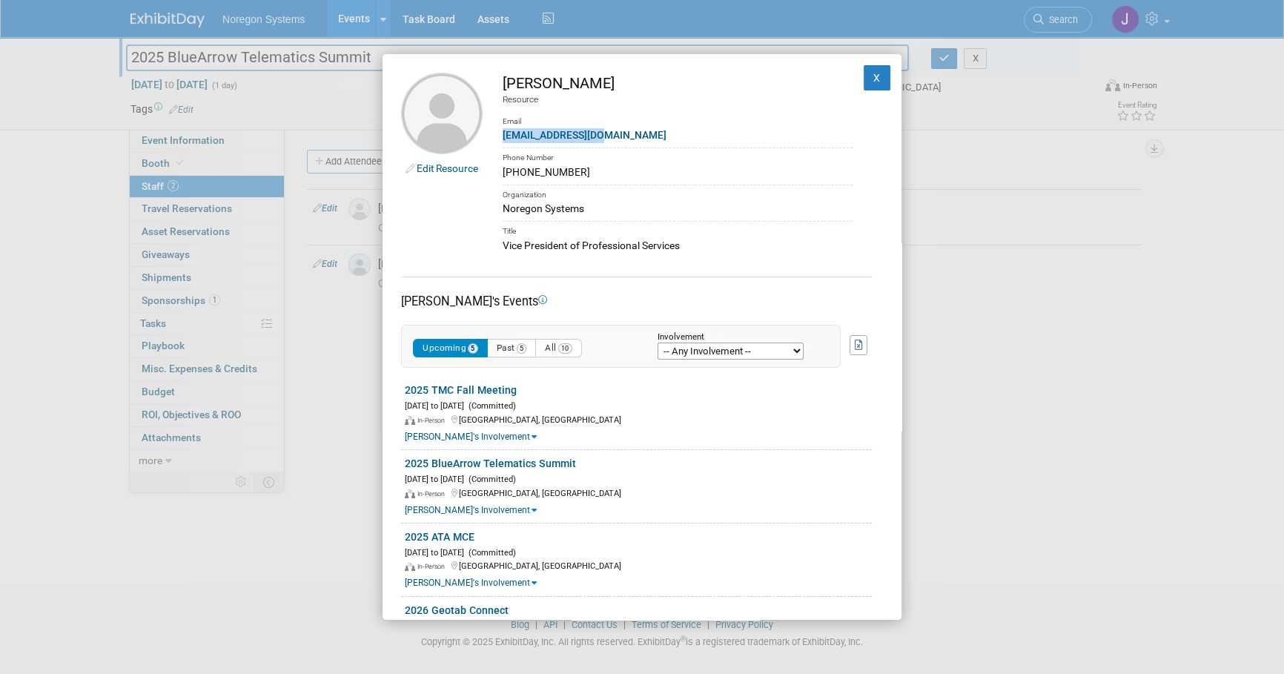
drag, startPoint x: 607, startPoint y: 133, endPoint x: 482, endPoint y: 142, distance: 124.8
click at [482, 142] on td "[PERSON_NAME] Resource Email [EMAIL_ADDRESS][DOMAIN_NAME] Phone Number [PHONE_N…" at bounding box center [667, 163] width 370 height 181
copy link "[EMAIL_ADDRESS][DOMAIN_NAME]"
drag, startPoint x: 573, startPoint y: 174, endPoint x: 500, endPoint y: 173, distance: 73.4
click at [500, 173] on td "[PERSON_NAME] Resource Email [EMAIL_ADDRESS][DOMAIN_NAME] Phone Number [PHONE_N…" at bounding box center [667, 163] width 370 height 181
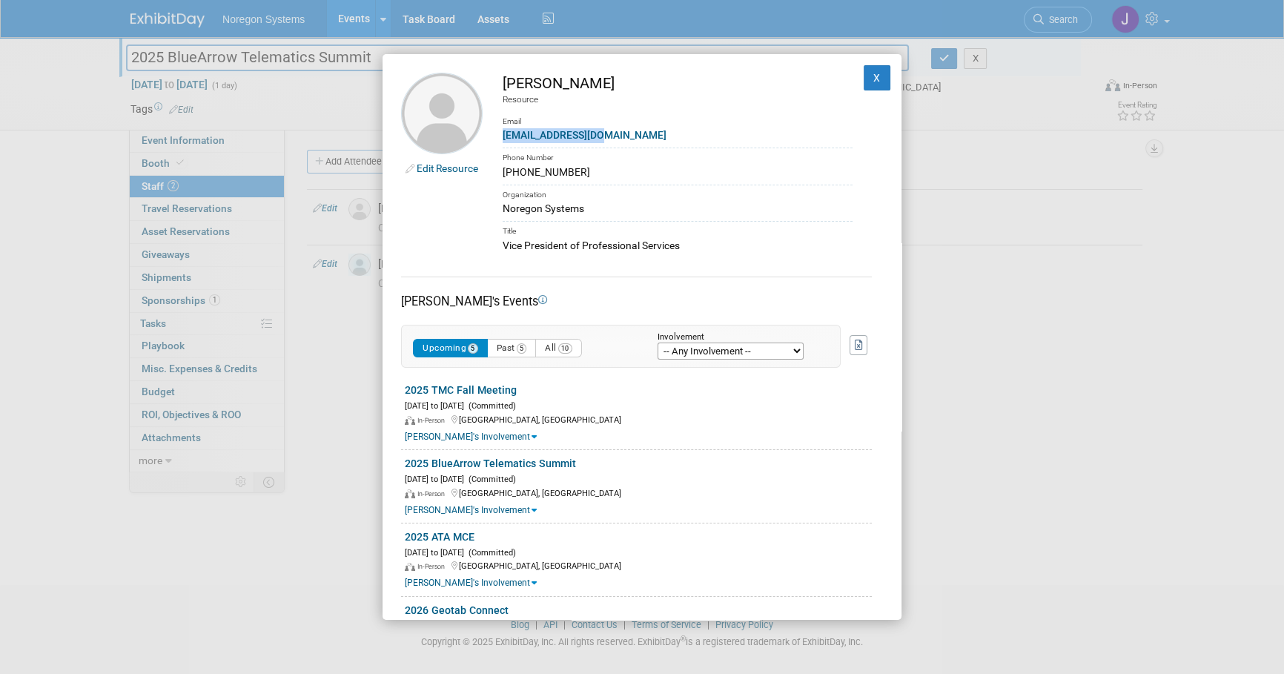
copy div "[PHONE_NUMBER]"
drag, startPoint x: 703, startPoint y: 248, endPoint x: 492, endPoint y: 241, distance: 211.4
click at [492, 241] on td "[PERSON_NAME] Resource Email [EMAIL_ADDRESS][DOMAIN_NAME] Phone Number [PHONE_N…" at bounding box center [667, 163] width 370 height 181
copy div "Vice President of Professional Services"
drag, startPoint x: 577, startPoint y: 169, endPoint x: 499, endPoint y: 167, distance: 78.6
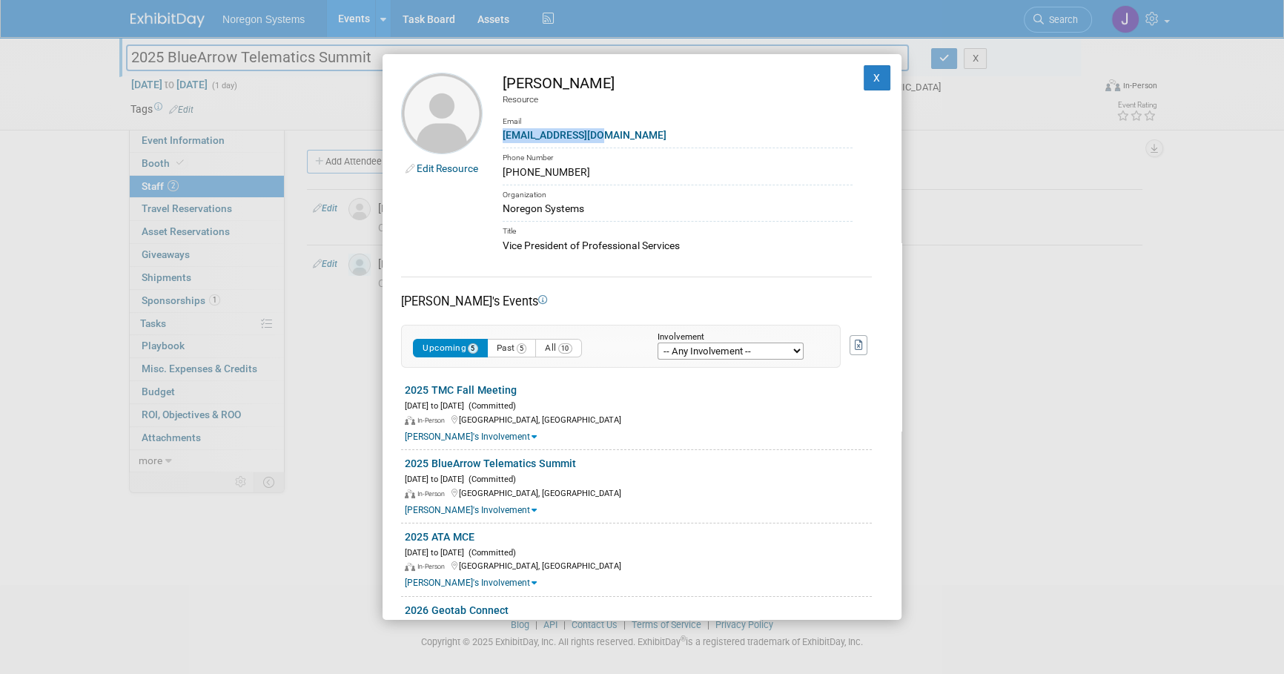
click at [499, 167] on td "[PERSON_NAME] Resource Email [EMAIL_ADDRESS][DOMAIN_NAME] Phone Number [PHONE_N…" at bounding box center [667, 163] width 370 height 181
copy div "[PHONE_NUMBER]"
click at [877, 79] on button "X" at bounding box center [876, 77] width 27 height 25
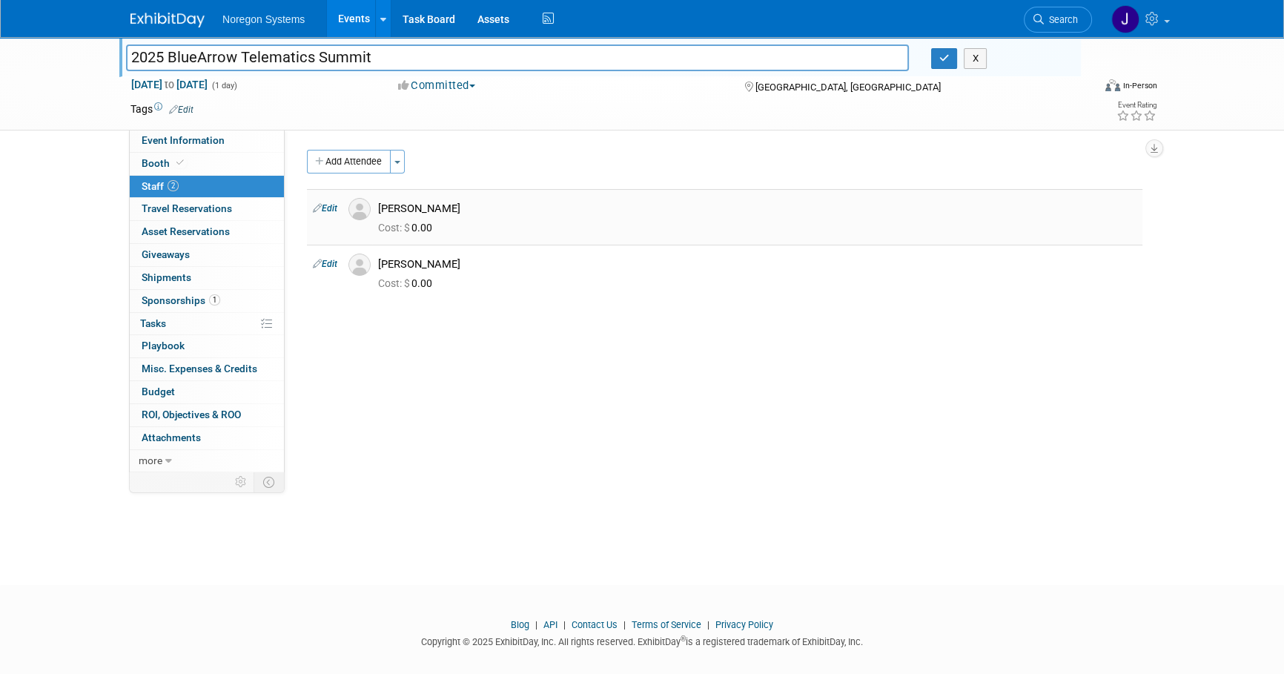
click at [368, 205] on div "[PERSON_NAME]" at bounding box center [757, 207] width 780 height 18
click at [358, 205] on img at bounding box center [359, 209] width 22 height 22
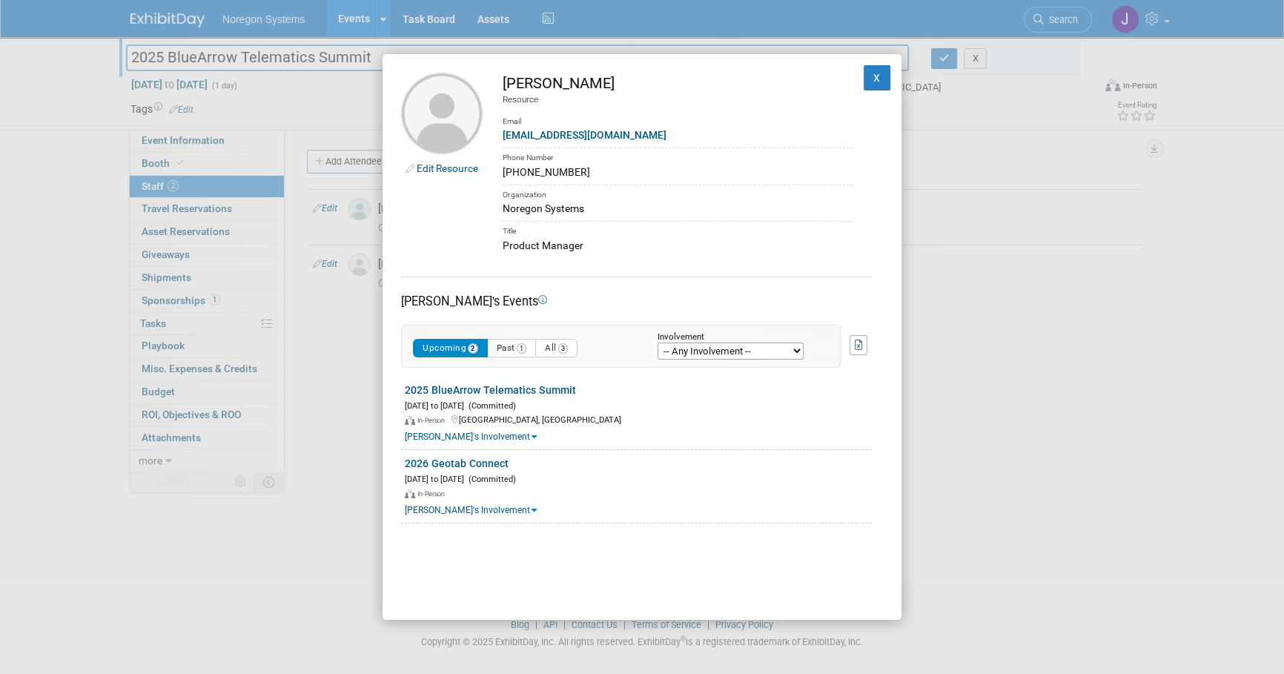
drag, startPoint x: 594, startPoint y: 83, endPoint x: 501, endPoint y: 83, distance: 93.4
click at [501, 83] on td "[PERSON_NAME] Resource Email [EMAIL_ADDRESS][DOMAIN_NAME] Phone Number [PHONE_N…" at bounding box center [667, 163] width 370 height 181
copy div "[PERSON_NAME]"
drag, startPoint x: 620, startPoint y: 139, endPoint x: 486, endPoint y: 136, distance: 133.4
click at [486, 136] on td "[PERSON_NAME] Resource Email [EMAIL_ADDRESS][DOMAIN_NAME] Phone Number [PHONE_N…" at bounding box center [667, 163] width 370 height 181
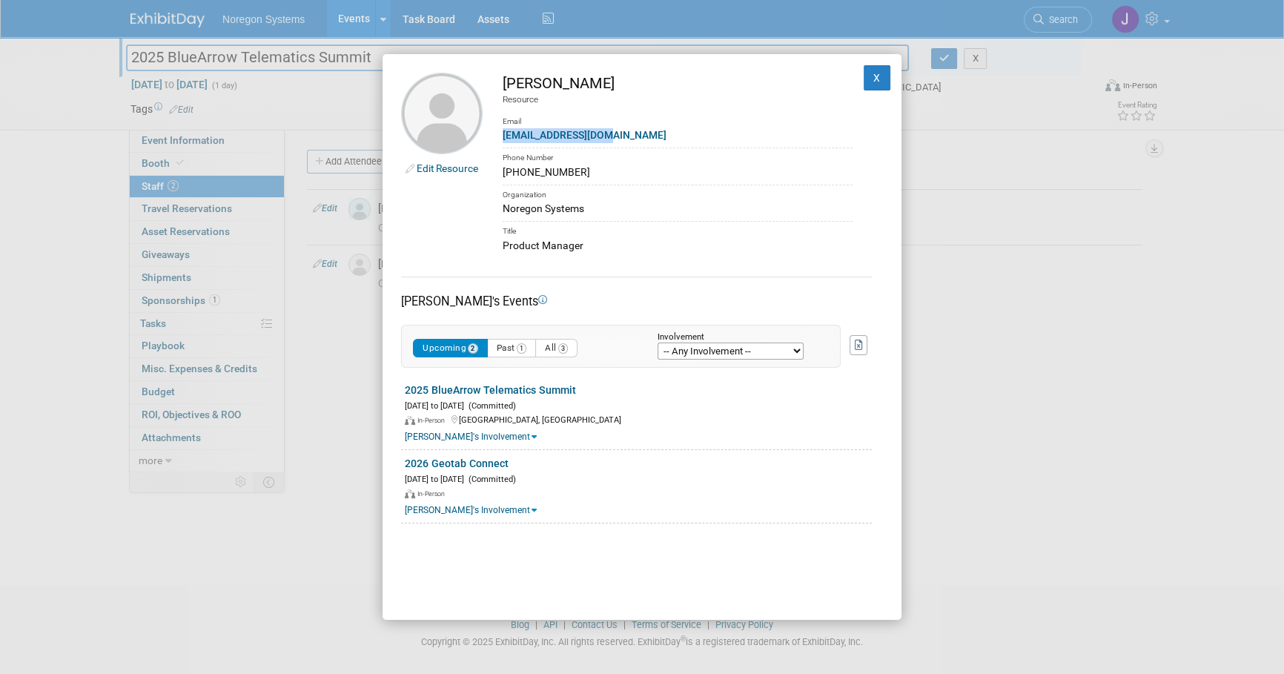
copy link "[EMAIL_ADDRESS][DOMAIN_NAME]"
drag, startPoint x: 570, startPoint y: 173, endPoint x: 498, endPoint y: 172, distance: 71.9
click at [498, 172] on td "[PERSON_NAME] Resource Email [EMAIL_ADDRESS][DOMAIN_NAME] Phone Number [PHONE_N…" at bounding box center [667, 163] width 370 height 181
copy div "[PHONE_NUMBER]"
drag, startPoint x: 585, startPoint y: 253, endPoint x: 499, endPoint y: 249, distance: 86.8
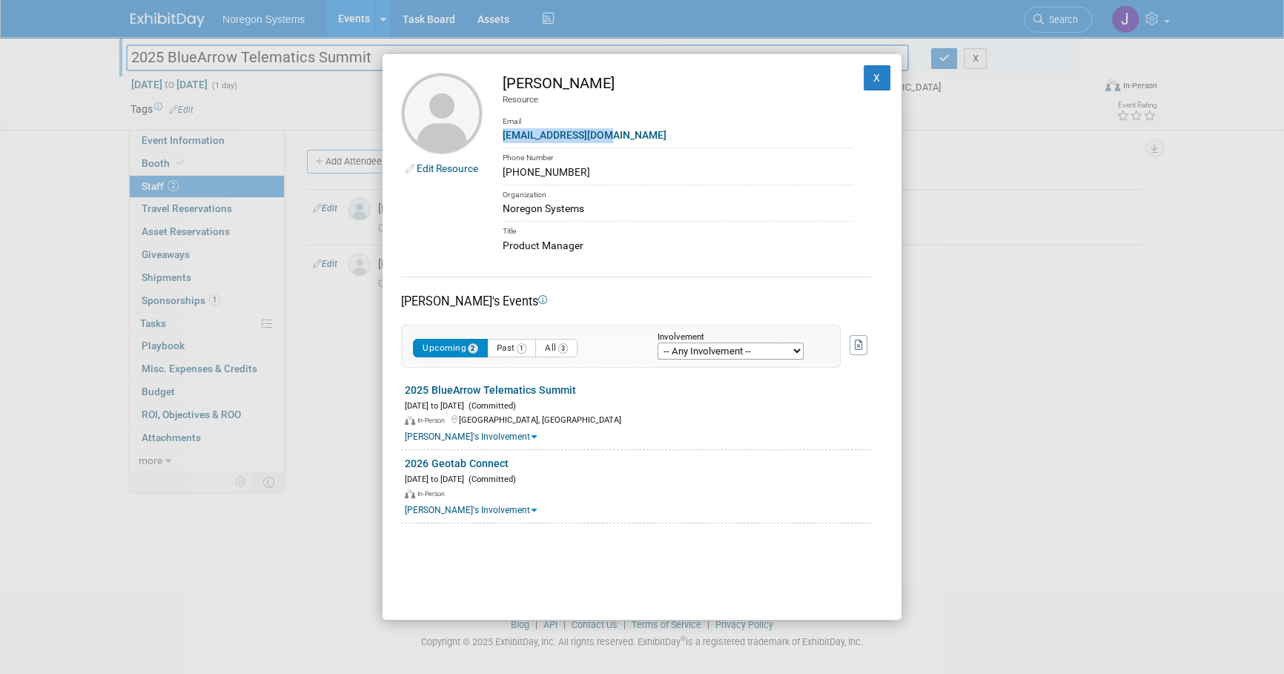
click at [499, 249] on div "Edit Resource [PERSON_NAME] Resource Email [EMAIL_ADDRESS][DOMAIN_NAME] Phone N…" at bounding box center [641, 337] width 519 height 566
drag, startPoint x: 499, startPoint y: 249, endPoint x: 600, endPoint y: 257, distance: 101.1
click at [603, 257] on div "Edit Resource [PERSON_NAME] Resource Email [EMAIL_ADDRESS][DOMAIN_NAME] Phone N…" at bounding box center [641, 337] width 519 height 566
drag, startPoint x: 597, startPoint y: 247, endPoint x: 497, endPoint y: 245, distance: 100.1
click at [497, 245] on td "[PERSON_NAME] Resource Email [EMAIL_ADDRESS][DOMAIN_NAME] Phone Number [PHONE_N…" at bounding box center [667, 163] width 370 height 181
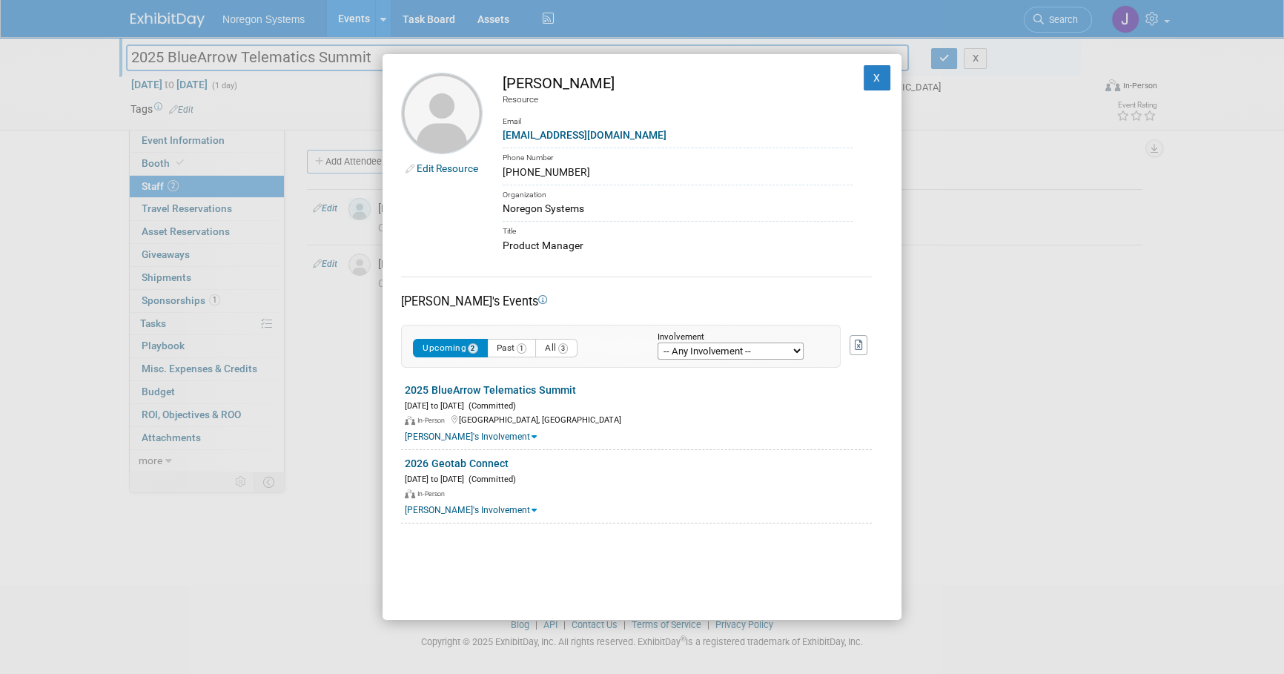
copy div "Product Manager"
drag, startPoint x: 580, startPoint y: 170, endPoint x: 495, endPoint y: 172, distance: 84.5
click at [495, 172] on td "[PERSON_NAME] Resource Email [EMAIL_ADDRESS][DOMAIN_NAME] Phone Number [PHONE_N…" at bounding box center [667, 163] width 370 height 181
copy div "[PHONE_NUMBER]"
click at [873, 73] on button "X" at bounding box center [876, 77] width 27 height 25
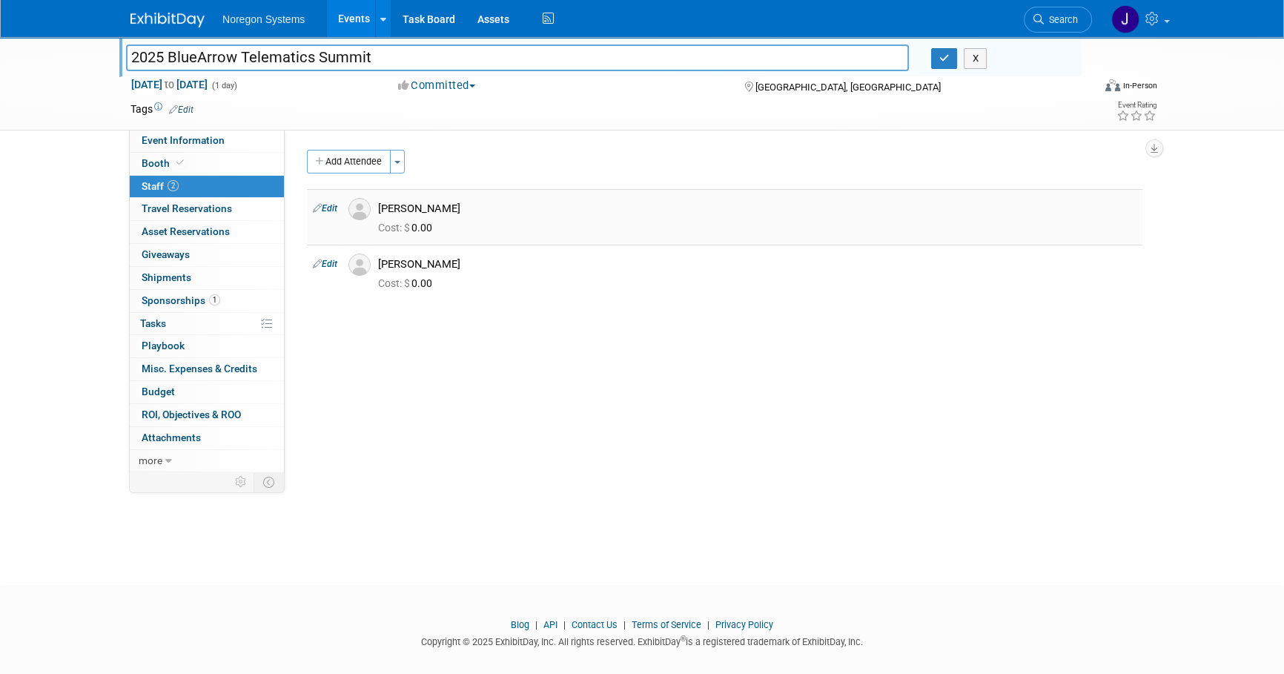
click at [329, 207] on link "Edit" at bounding box center [325, 208] width 24 height 10
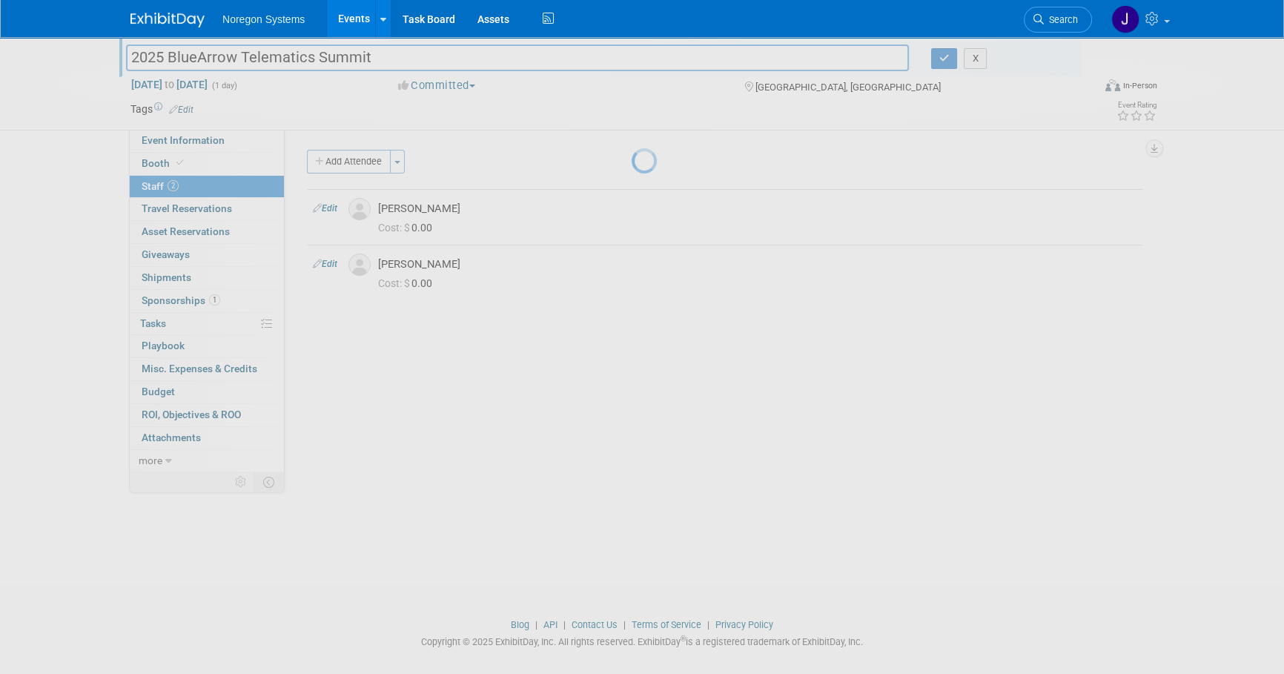
select select "77eeaa73-768e-4d43-9d3a-ec1329a89137"
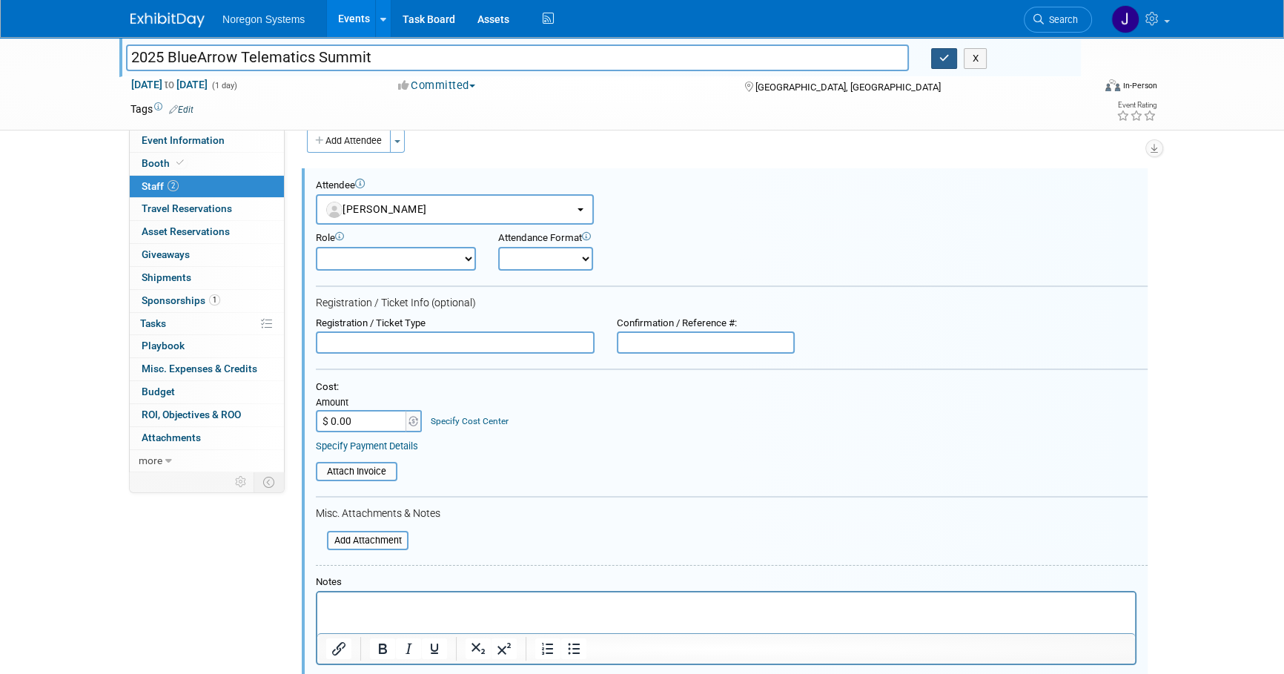
click at [943, 54] on icon "button" at bounding box center [944, 58] width 10 height 10
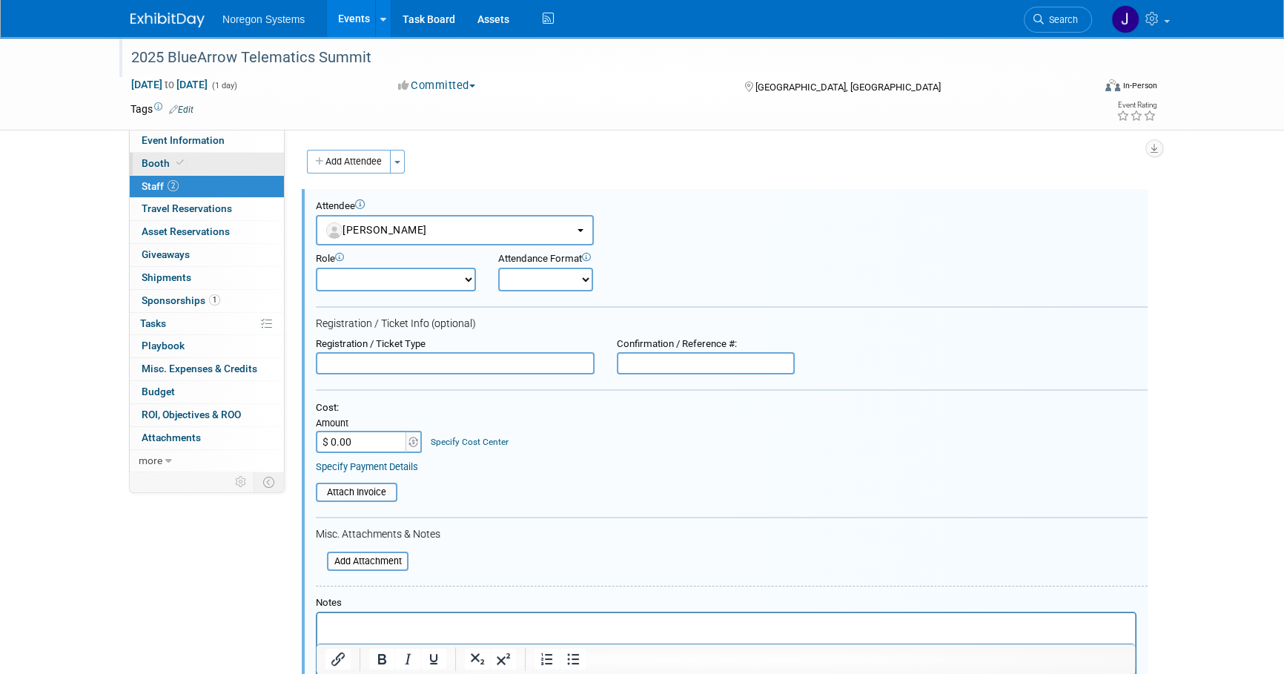
click at [230, 153] on link "Booth" at bounding box center [207, 164] width 154 height 22
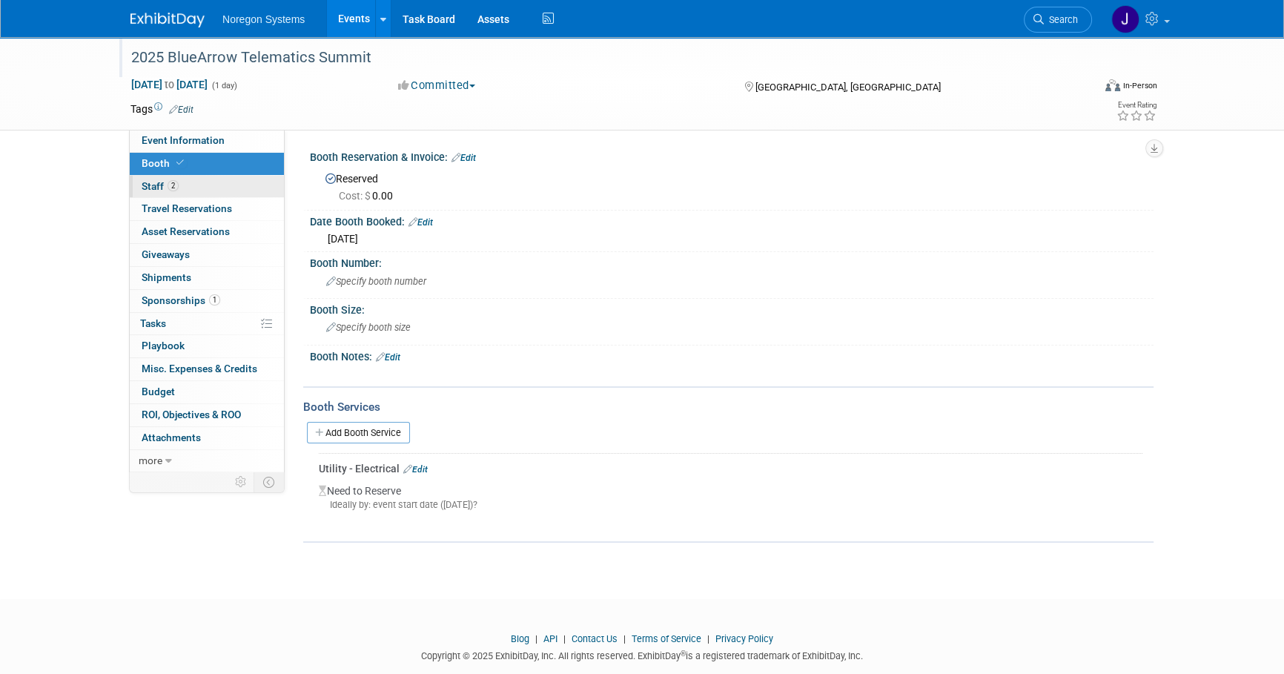
click at [224, 182] on link "2 Staff 2" at bounding box center [207, 187] width 154 height 22
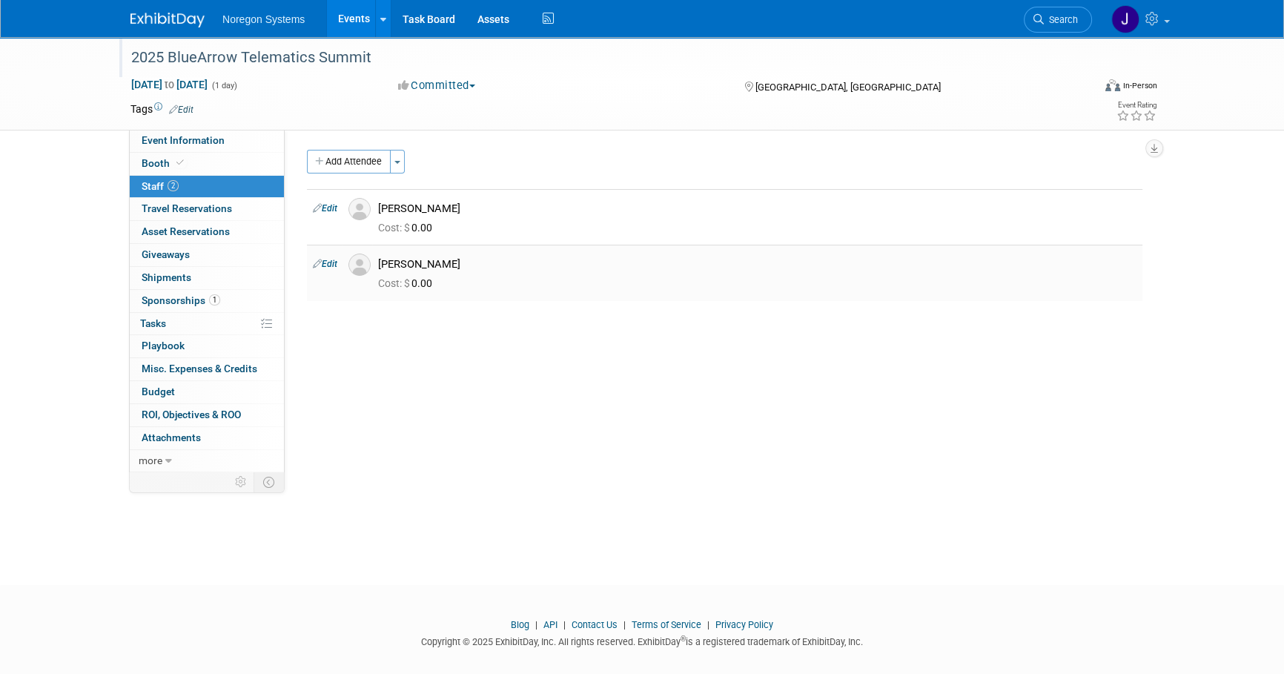
click at [331, 265] on link "Edit" at bounding box center [325, 264] width 24 height 10
select select "44f7d3dd-30cd-48b8-916e-c6485ff75a81"
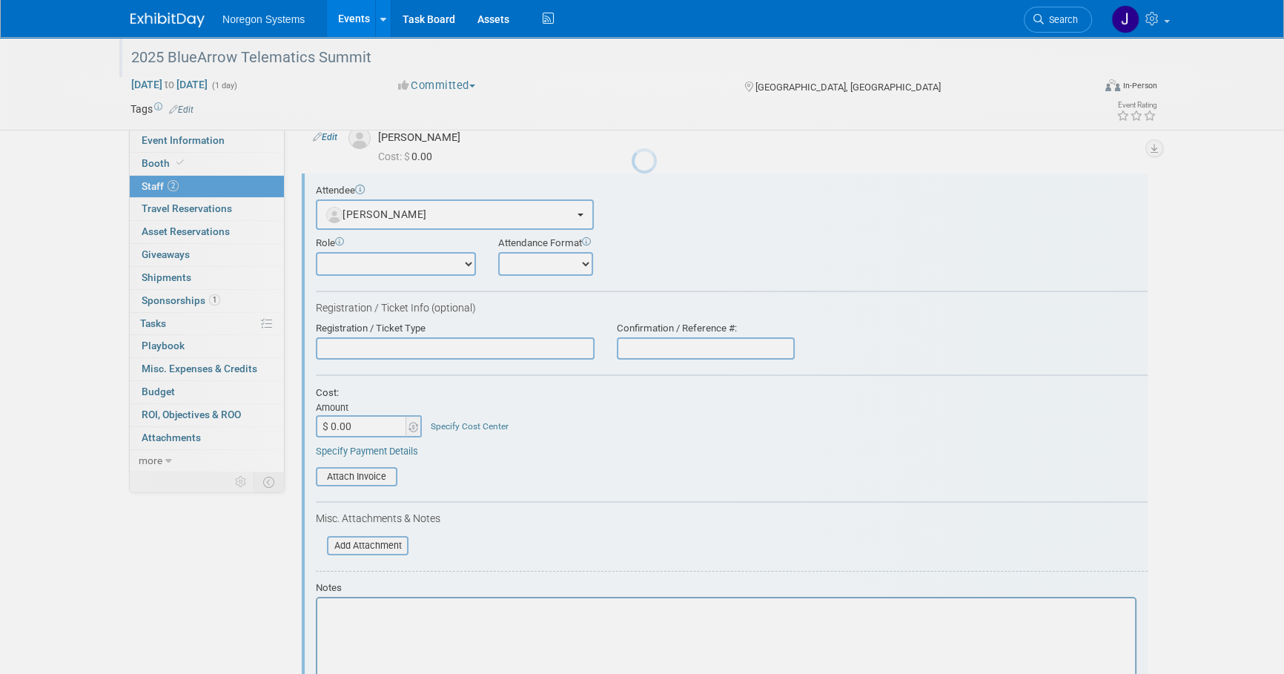
scroll to position [76, 0]
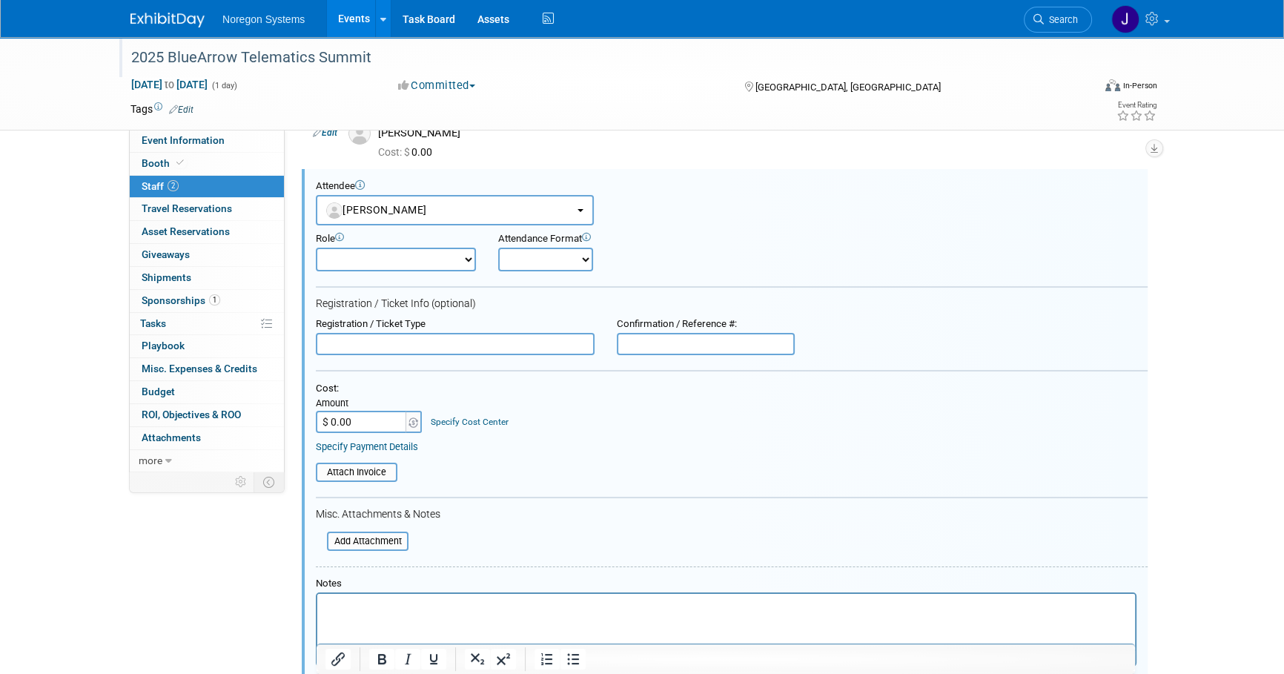
click at [423, 340] on input "text" at bounding box center [455, 344] width 279 height 22
click at [669, 337] on input "text" at bounding box center [706, 344] width 178 height 22
paste input "#13182967573"
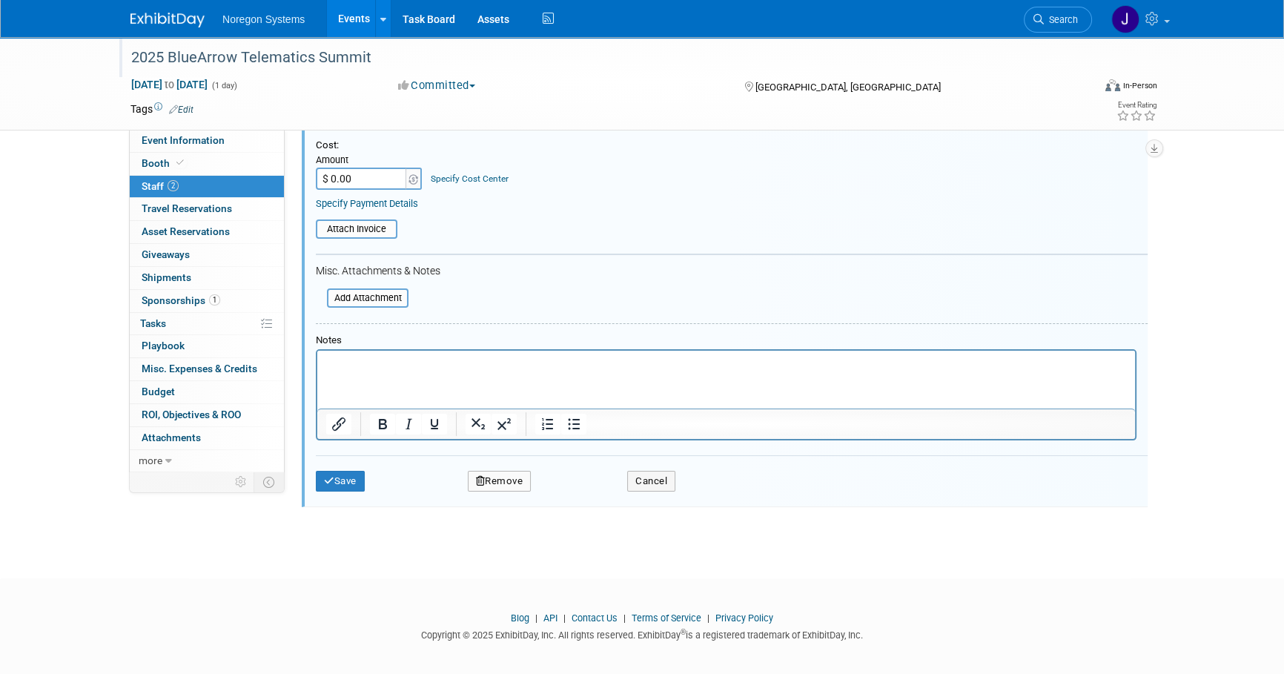
scroll to position [324, 0]
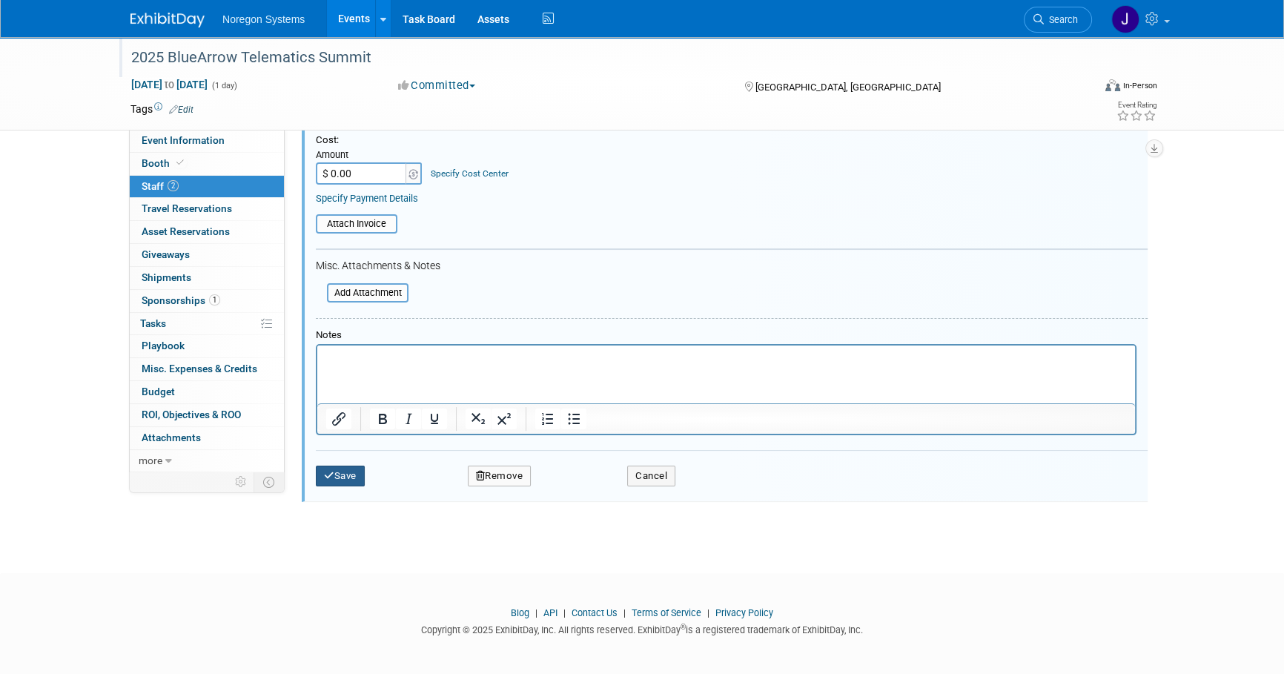
type input "#13182967573"
click at [345, 477] on button "Save" at bounding box center [340, 475] width 49 height 21
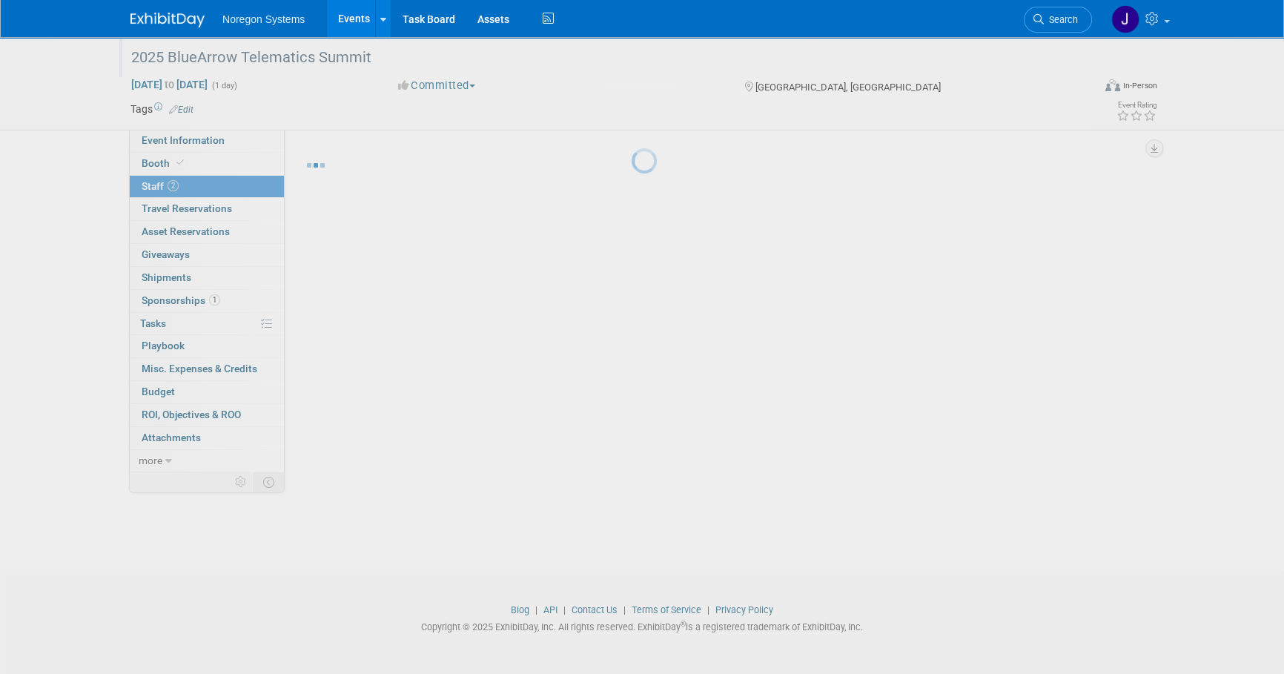
scroll to position [15, 0]
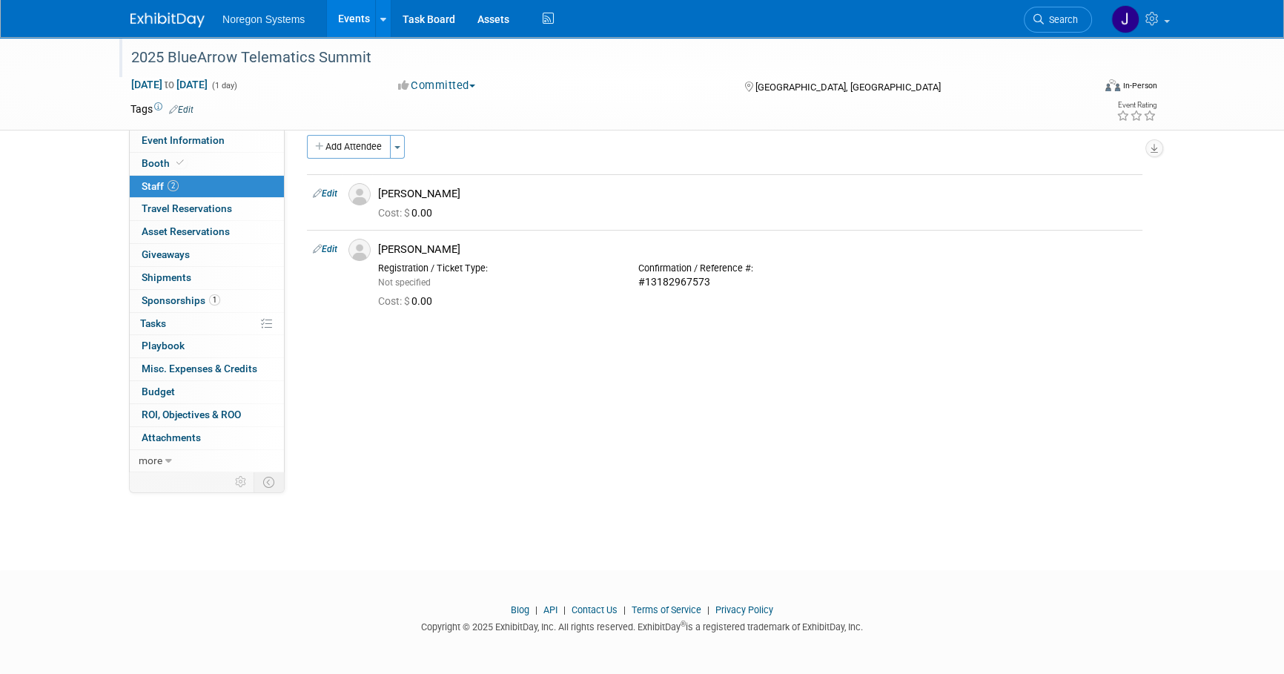
click at [1057, 21] on span "Search" at bounding box center [1061, 19] width 34 height 11
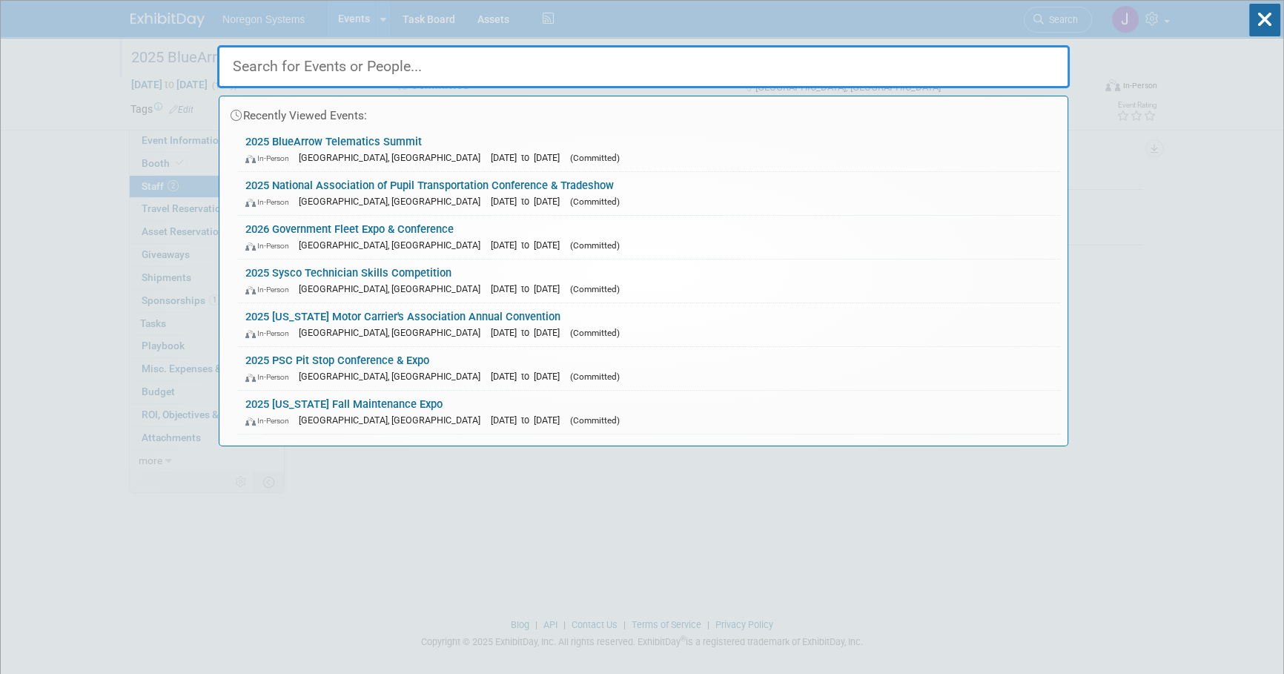
click at [557, 74] on input "text" at bounding box center [643, 66] width 852 height 43
paste input "[PERSON_NAME]"
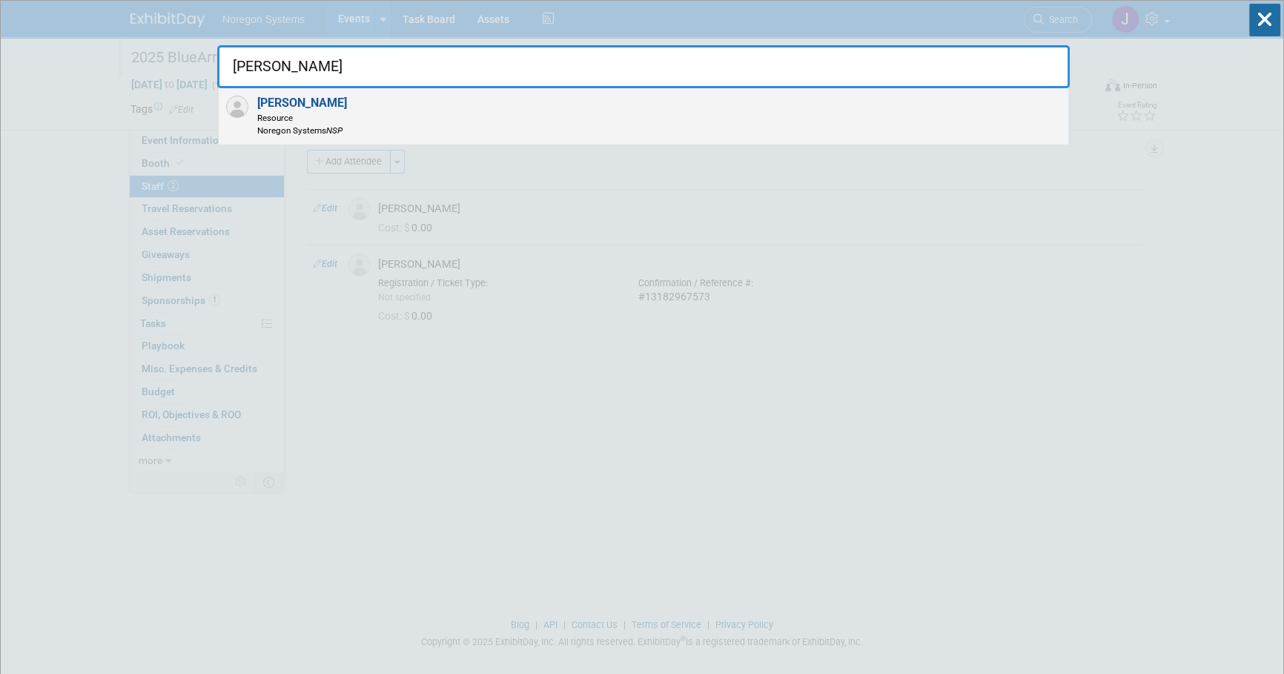
type input "[PERSON_NAME]"
click at [454, 118] on div "[PERSON_NAME] Resource Noregon Systems NSP" at bounding box center [643, 116] width 849 height 56
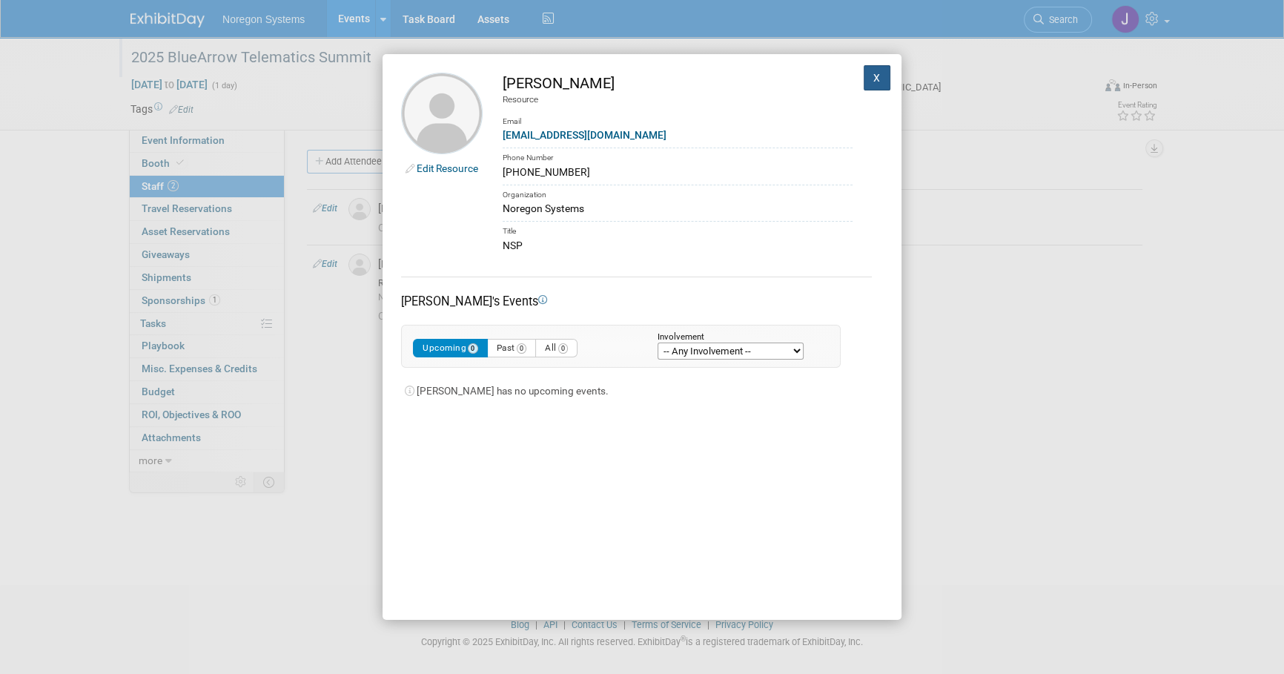
click at [872, 74] on button "X" at bounding box center [876, 77] width 27 height 25
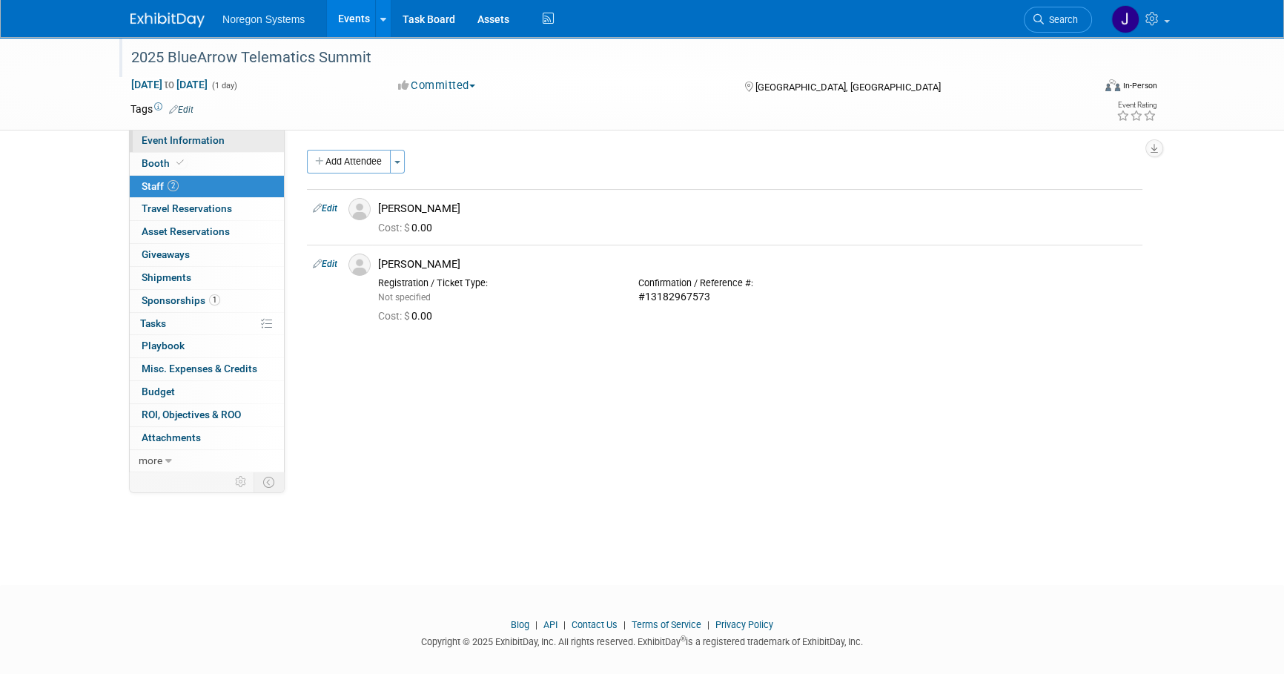
click at [209, 139] on span "Event Information" at bounding box center [183, 140] width 83 height 12
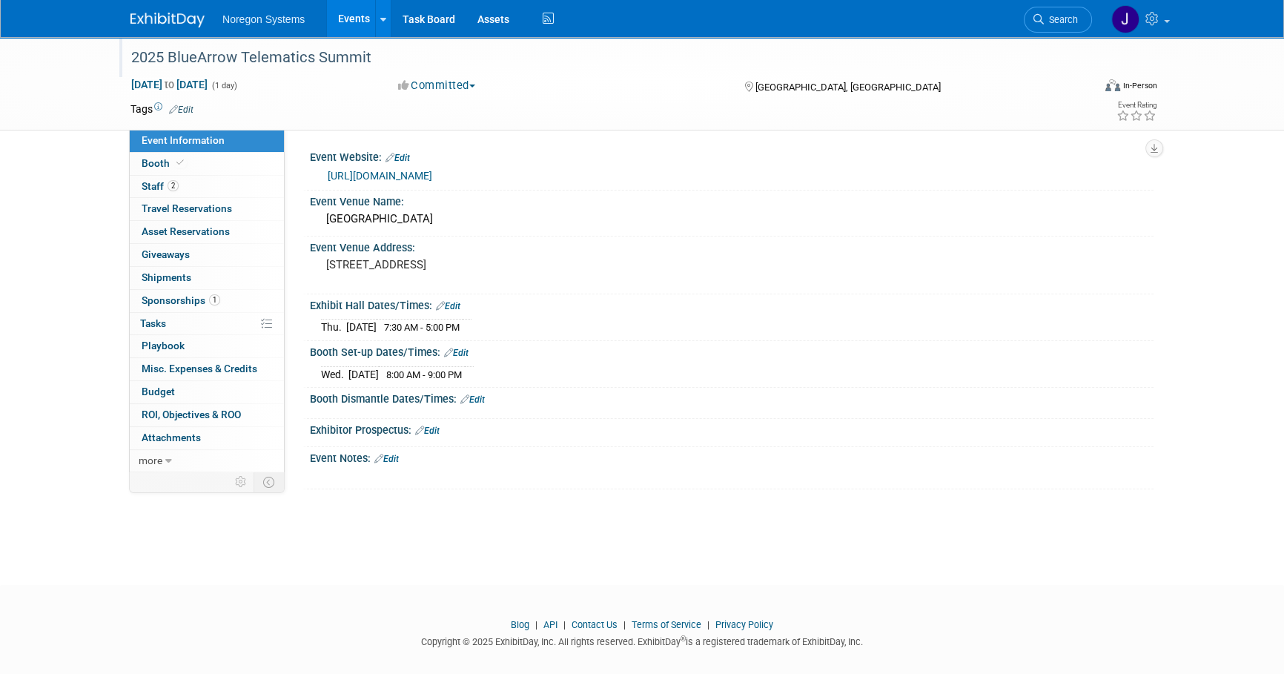
drag, startPoint x: 496, startPoint y: 377, endPoint x: 294, endPoint y: 157, distance: 298.5
click at [294, 157] on div "Event Website: Edit [URL][DOMAIN_NAME] Event Venue Name: [GEOGRAPHIC_DATA]" at bounding box center [719, 301] width 869 height 342
click at [537, 475] on div at bounding box center [656, 475] width 668 height 15
